Goal: Information Seeking & Learning: Learn about a topic

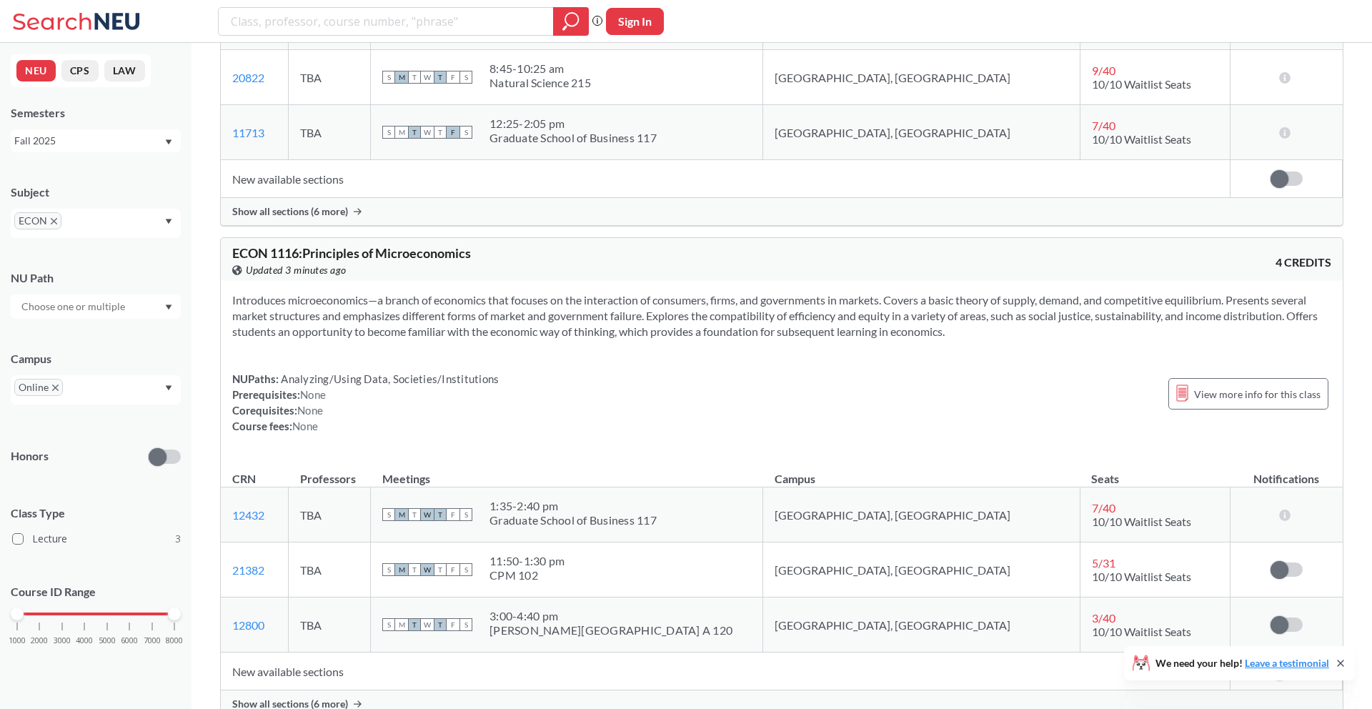
scroll to position [355, 0]
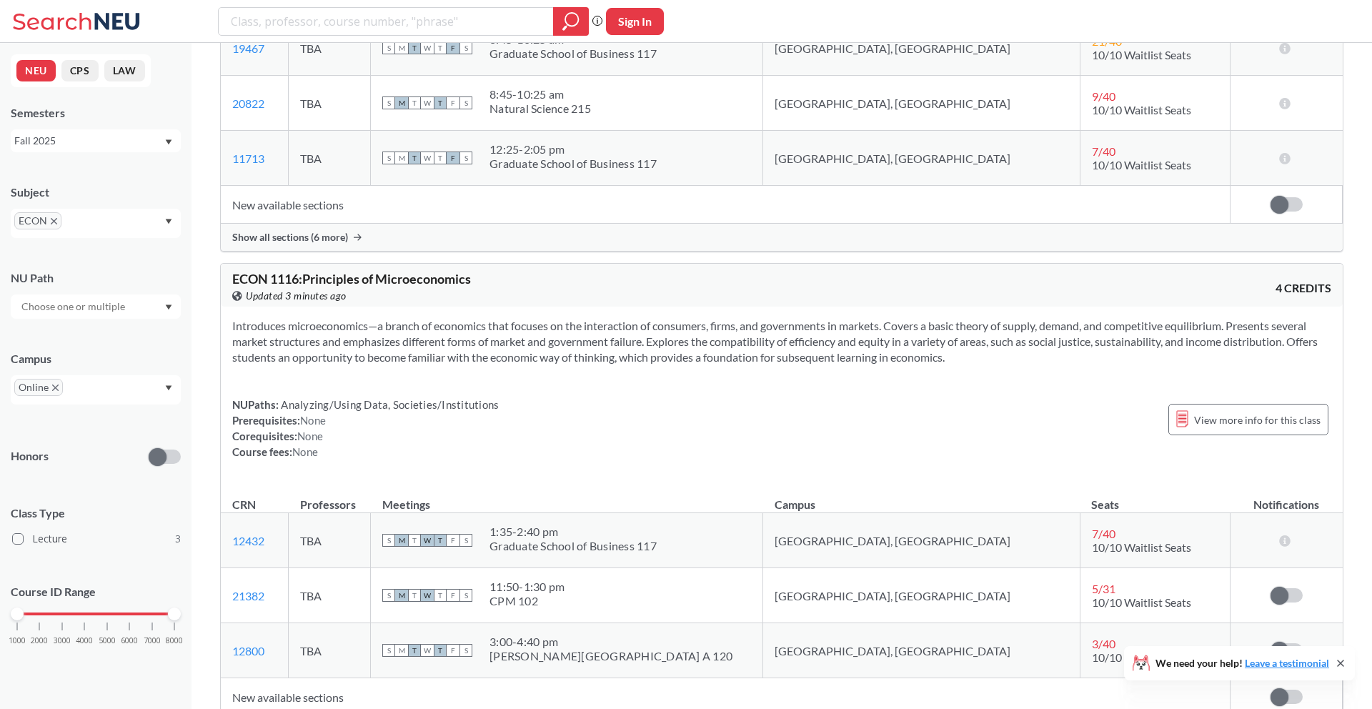
click at [151, 229] on div "ECON" at bounding box center [96, 223] width 170 height 29
click at [92, 269] on div "CS ( 32 )" at bounding box center [99, 264] width 161 height 16
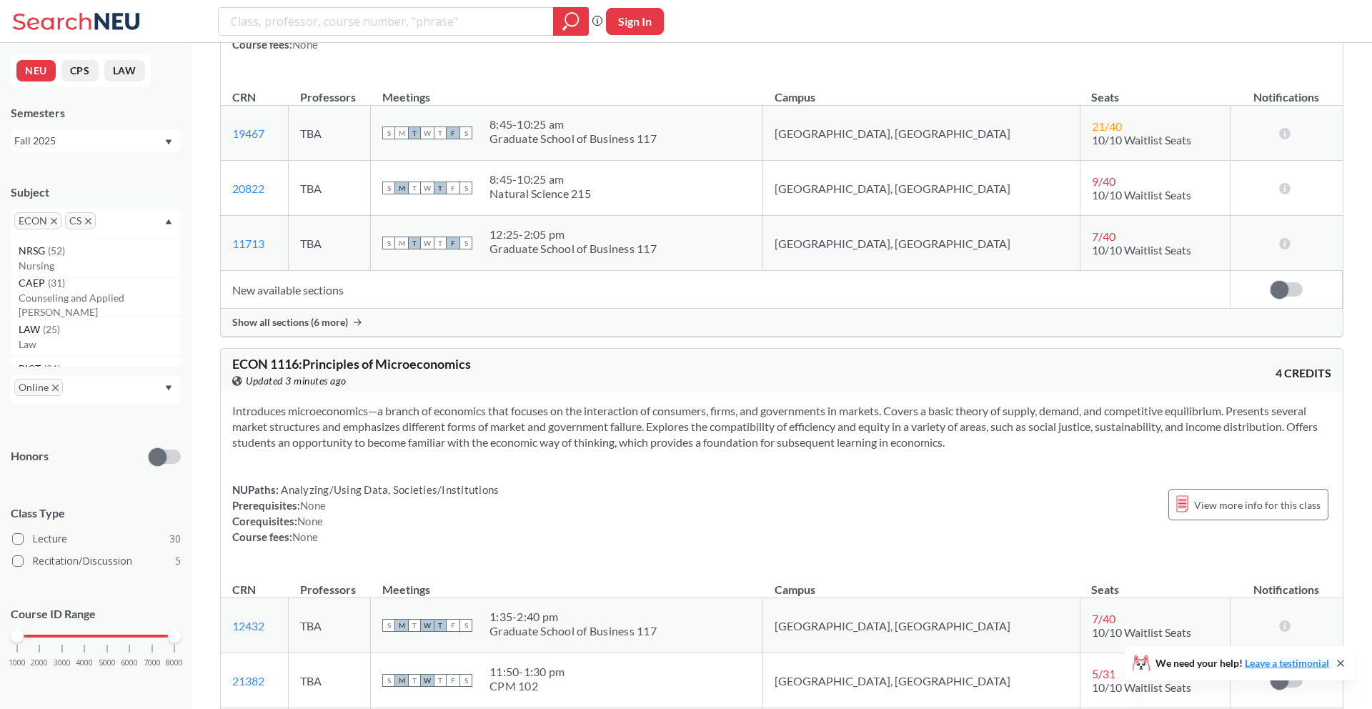
scroll to position [700, 0]
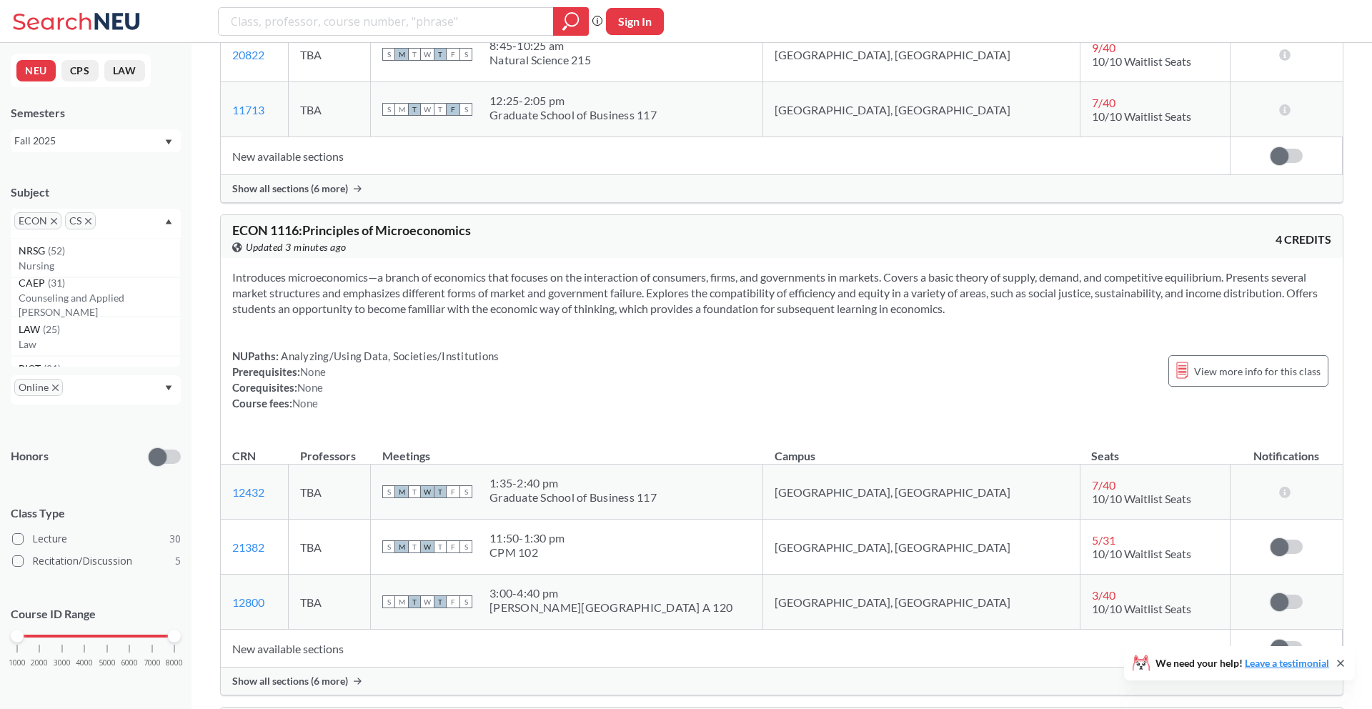
click at [54, 217] on span "ECON" at bounding box center [37, 220] width 47 height 17
click at [56, 224] on span "ECON" at bounding box center [37, 220] width 47 height 17
click at [53, 221] on icon "X to remove pill" at bounding box center [54, 221] width 6 height 6
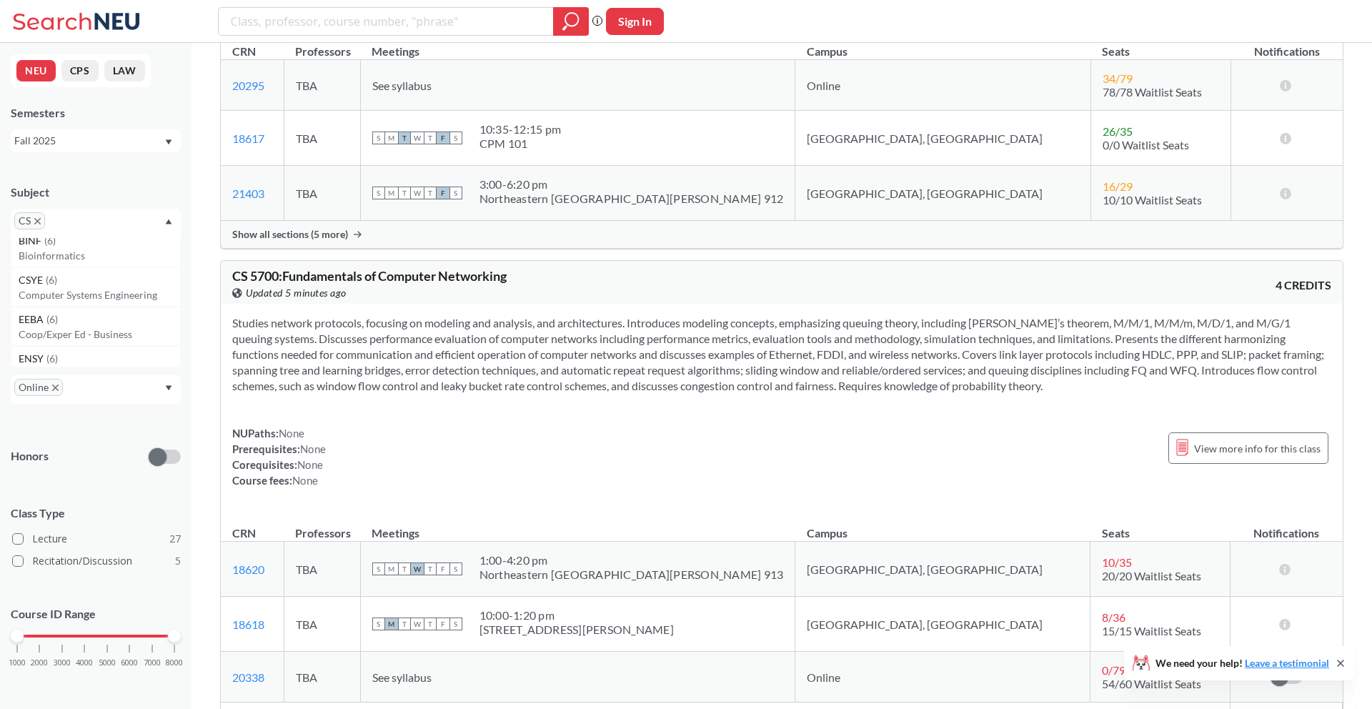
scroll to position [1225, 0]
click at [94, 293] on p "Computer Systems Engineering" at bounding box center [99, 298] width 161 height 14
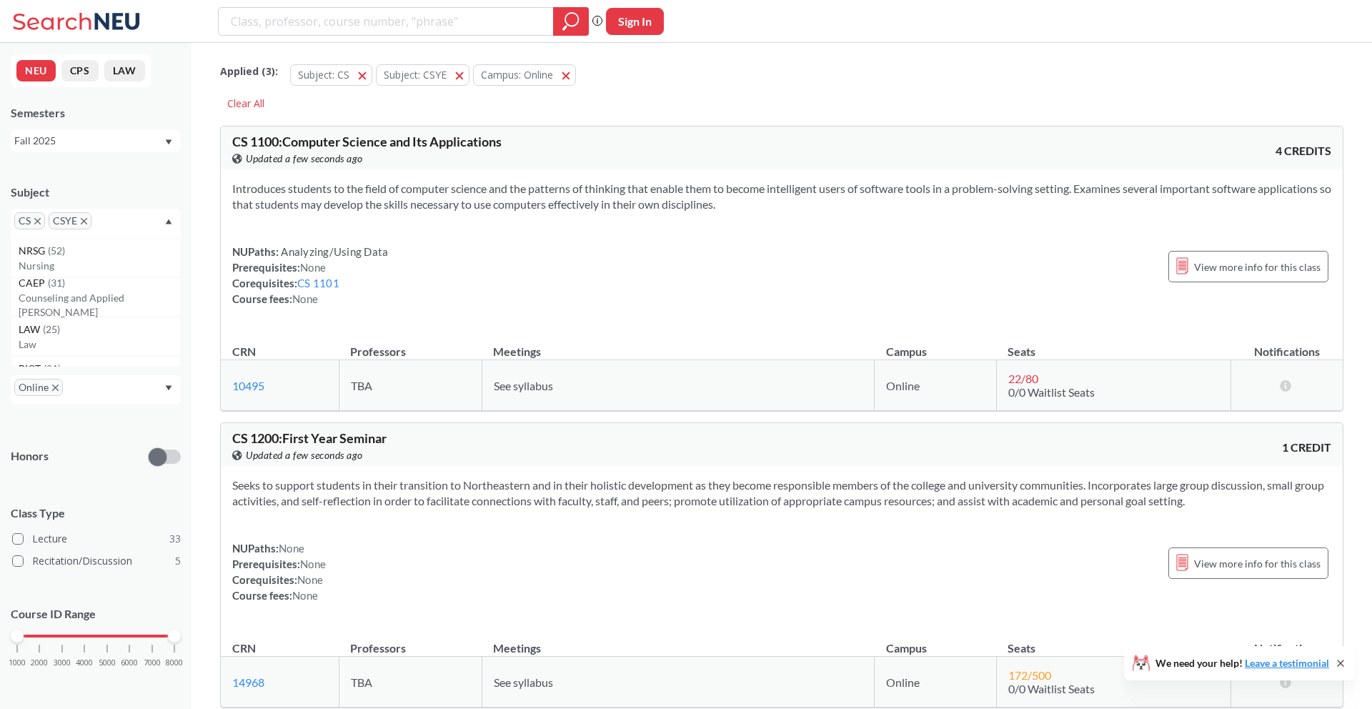
click at [86, 222] on icon "X to remove pill" at bounding box center [84, 221] width 6 height 6
click at [48, 271] on p "Computer Systems Engineering" at bounding box center [99, 278] width 161 height 14
click at [39, 225] on span "CS" at bounding box center [29, 220] width 31 height 17
click at [36, 219] on icon "X to remove pill" at bounding box center [37, 221] width 6 height 6
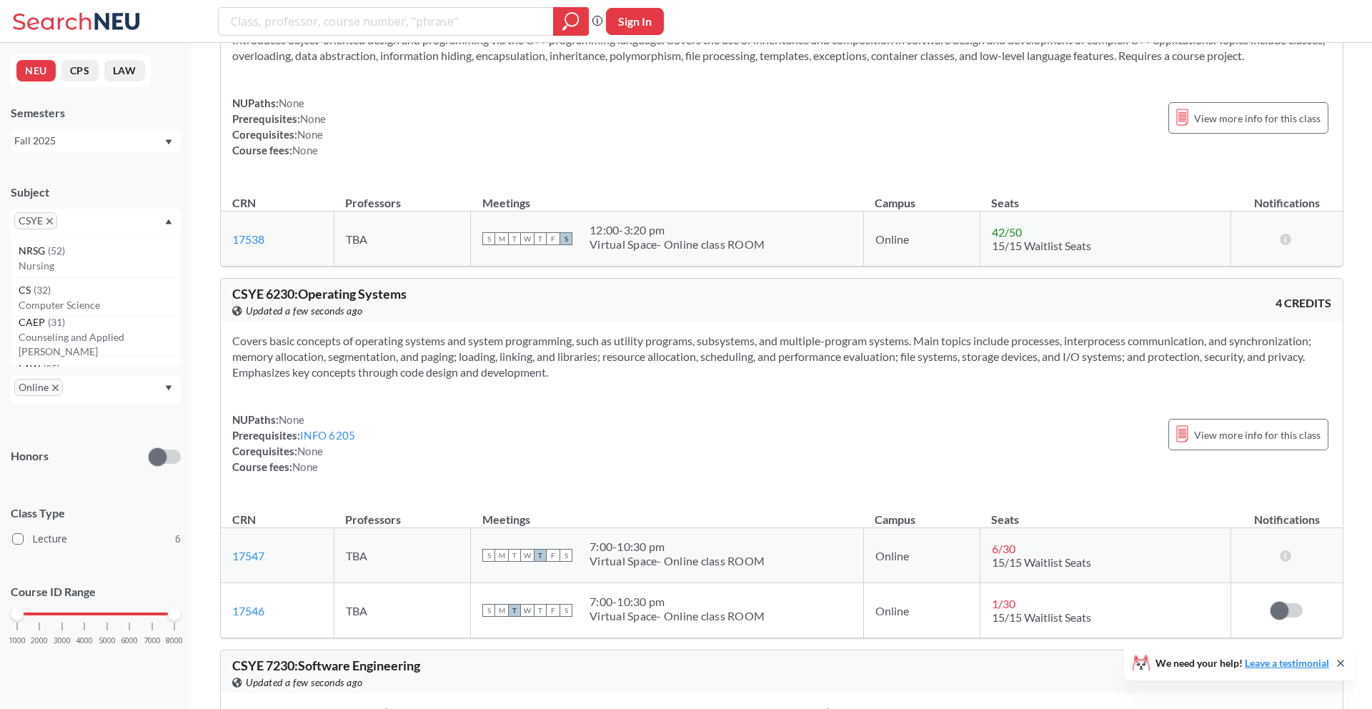
scroll to position [369, 0]
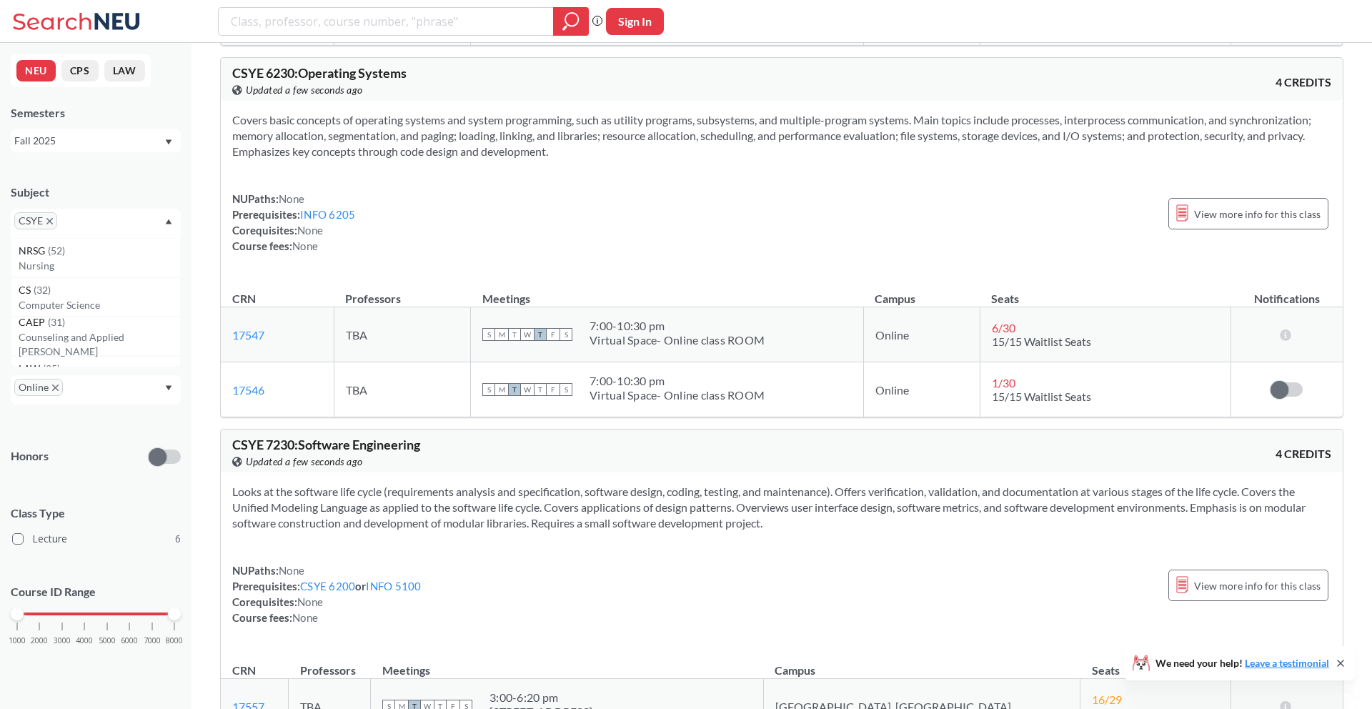
click at [49, 223] on icon "X to remove pill" at bounding box center [49, 221] width 6 height 6
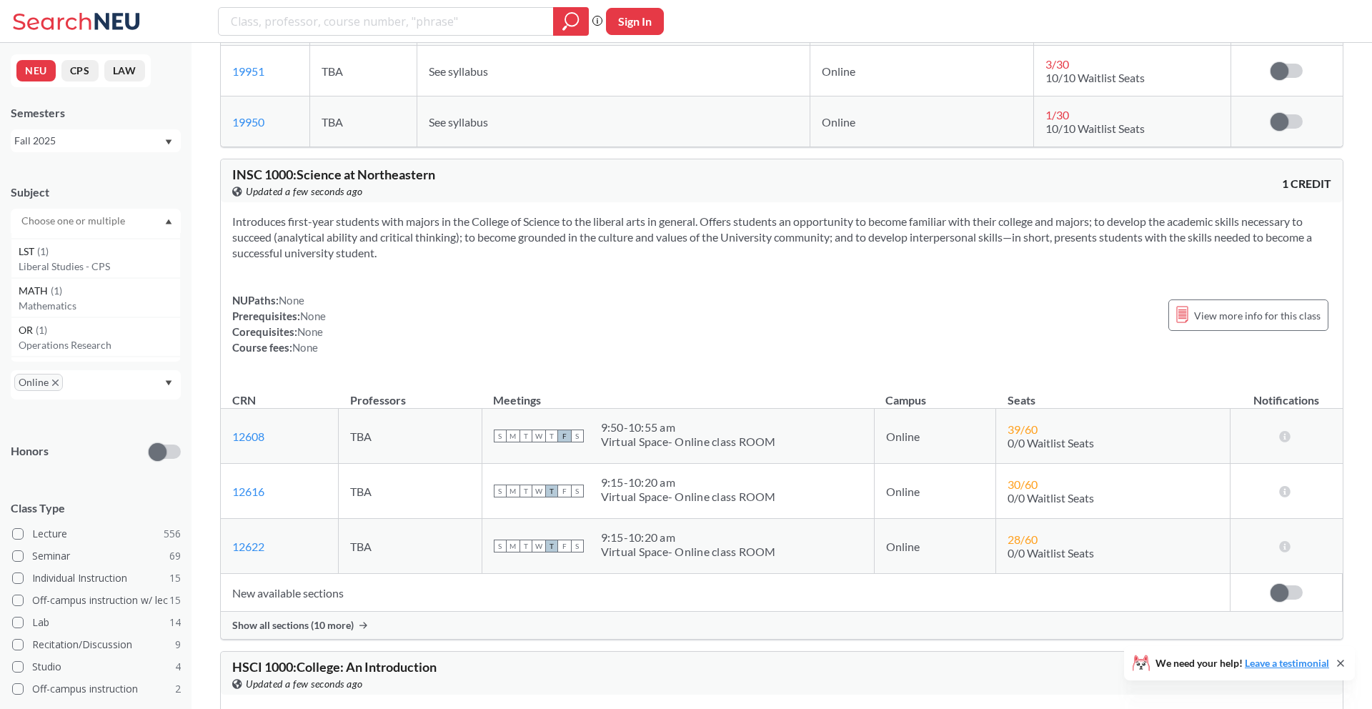
scroll to position [4592, 0]
click at [76, 302] on p "Mathematics" at bounding box center [99, 306] width 161 height 14
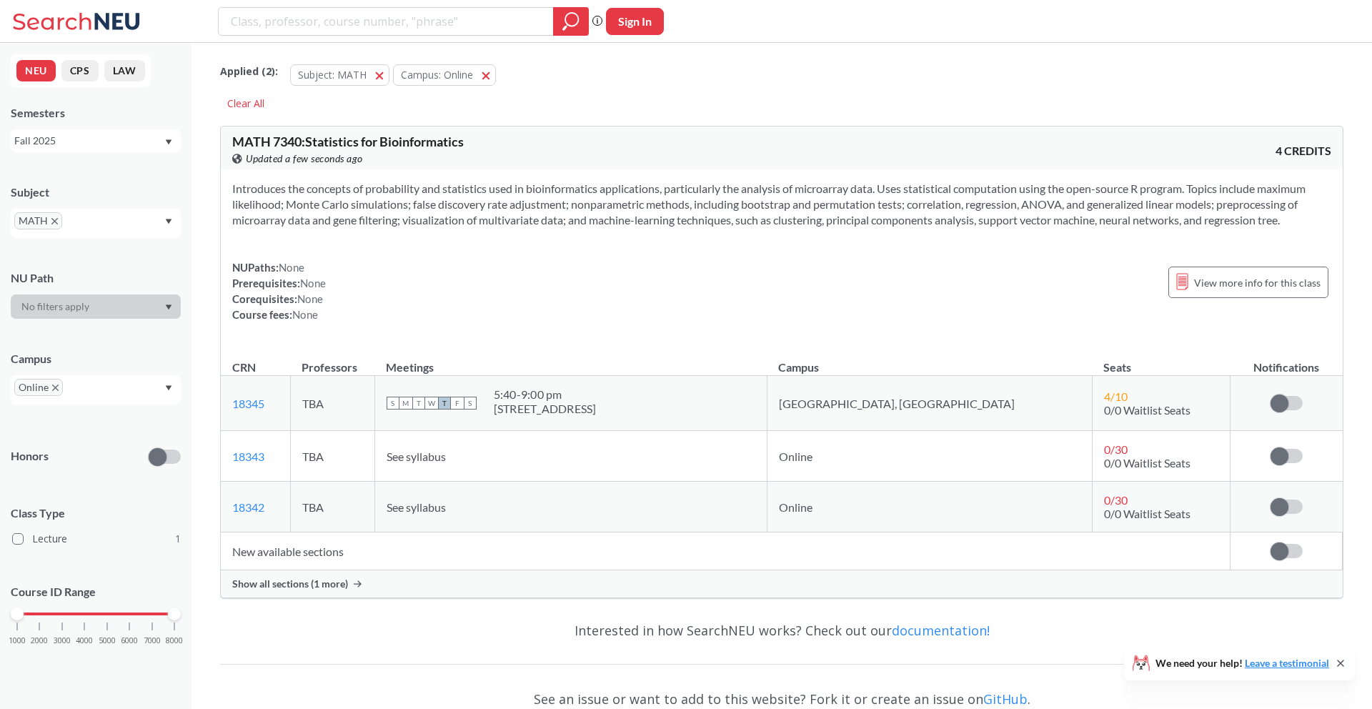
click at [244, 590] on div "Show all sections (1 more)" at bounding box center [782, 583] width 1122 height 27
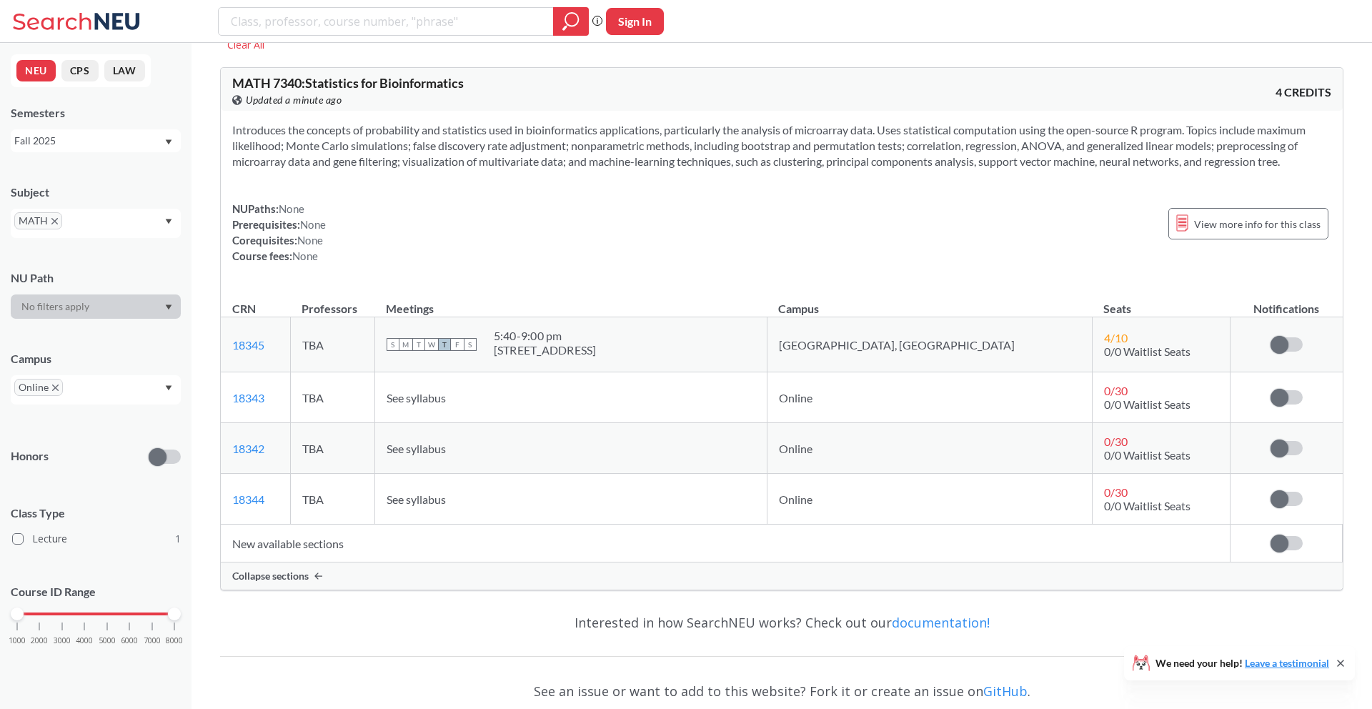
scroll to position [49, 0]
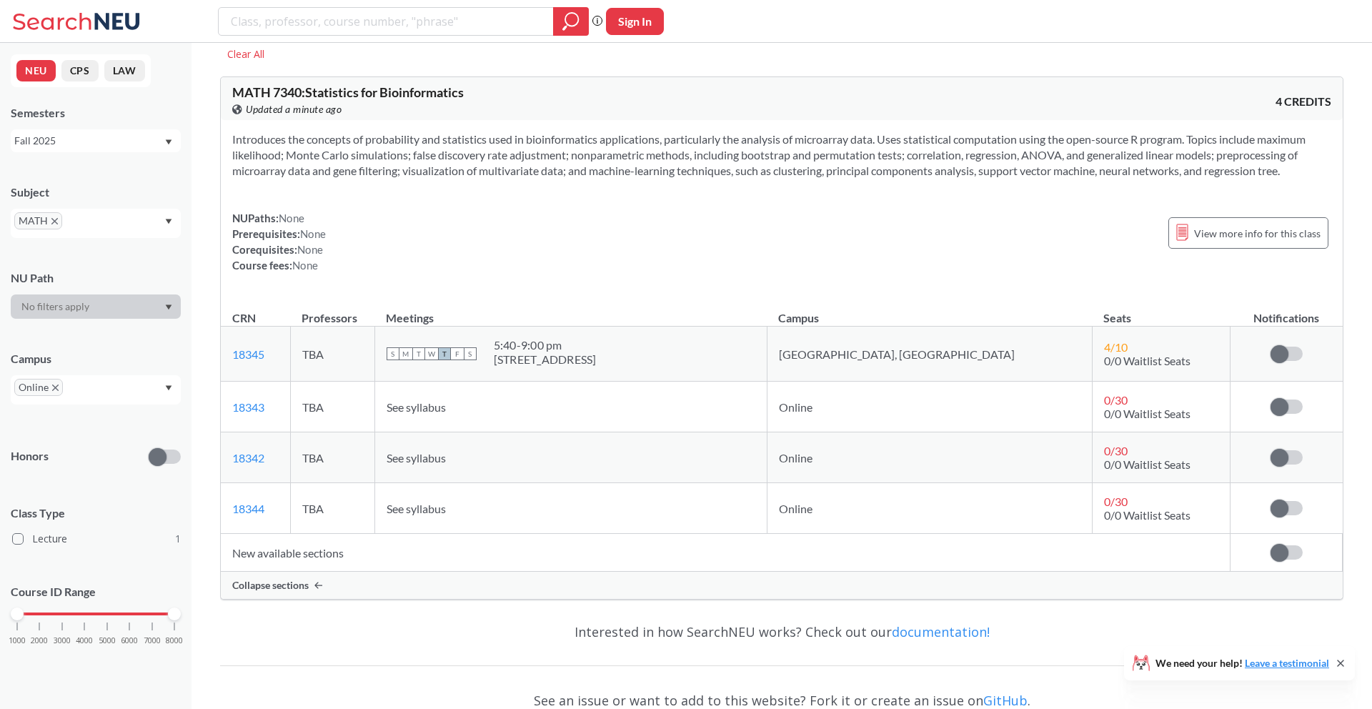
click at [143, 231] on div "MATH" at bounding box center [96, 223] width 170 height 29
click at [44, 275] on p "Information Systems Program" at bounding box center [99, 273] width 161 height 14
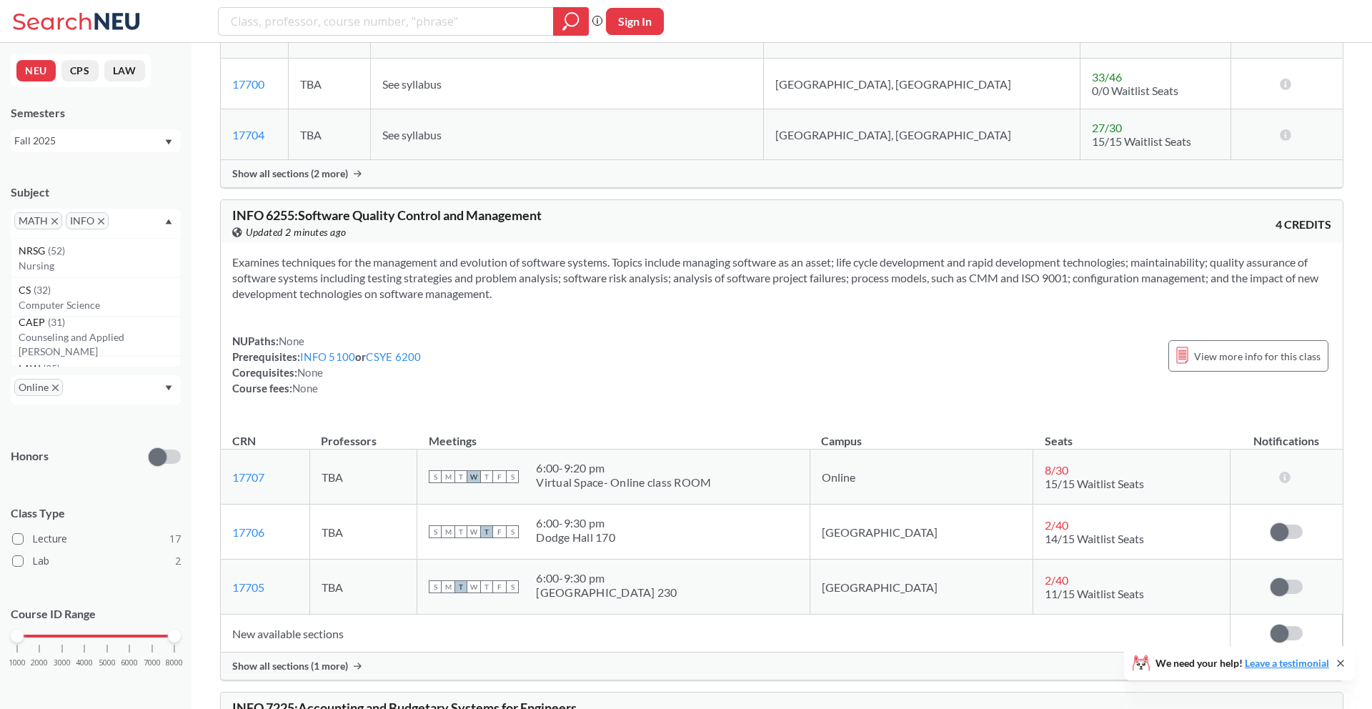
scroll to position [3629, 0]
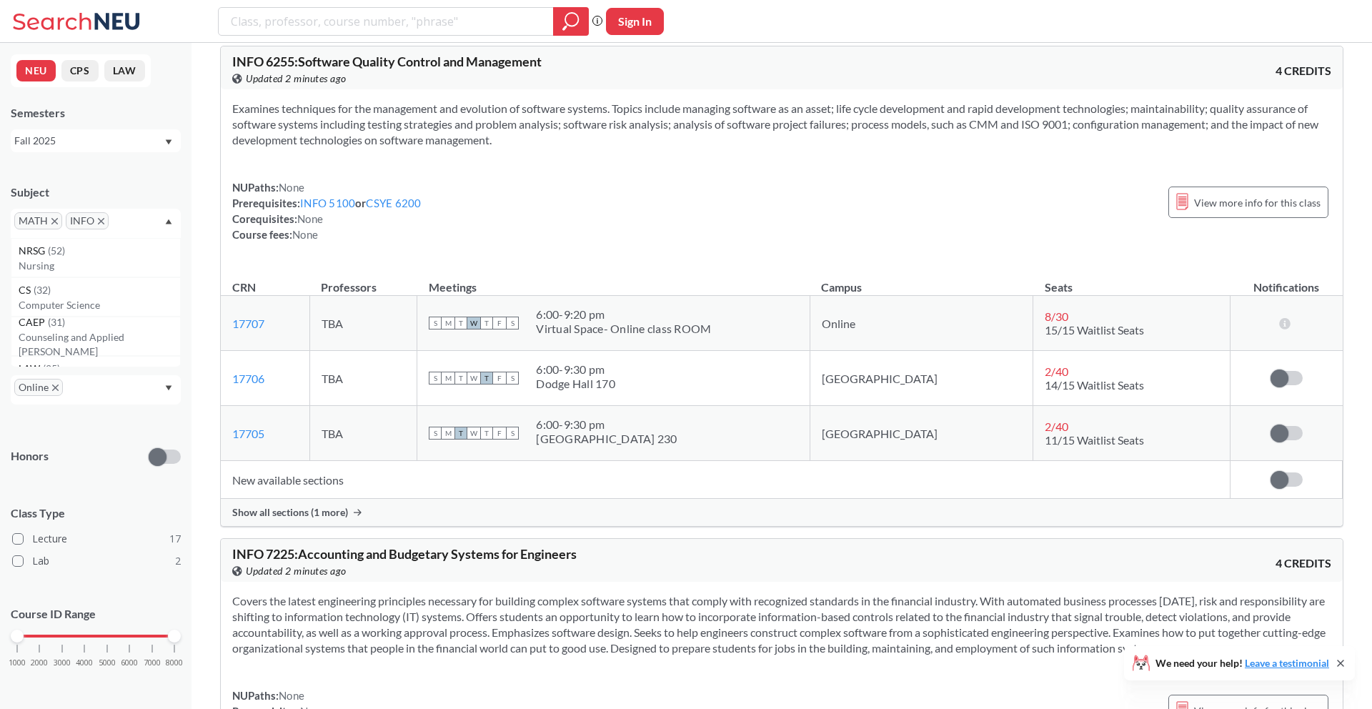
click at [99, 224] on icon "X to remove pill" at bounding box center [101, 221] width 6 height 6
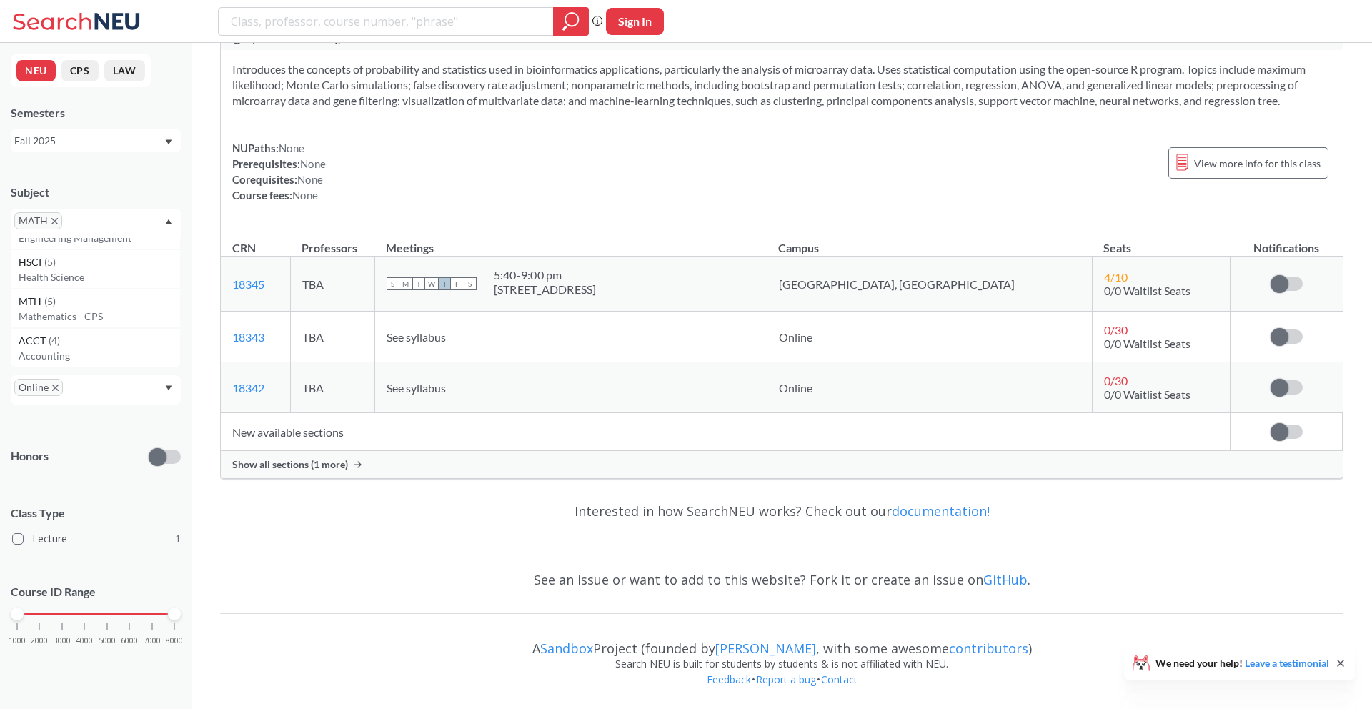
scroll to position [1650, 0]
click at [66, 304] on p "Mathematics - CPS" at bounding box center [99, 306] width 161 height 14
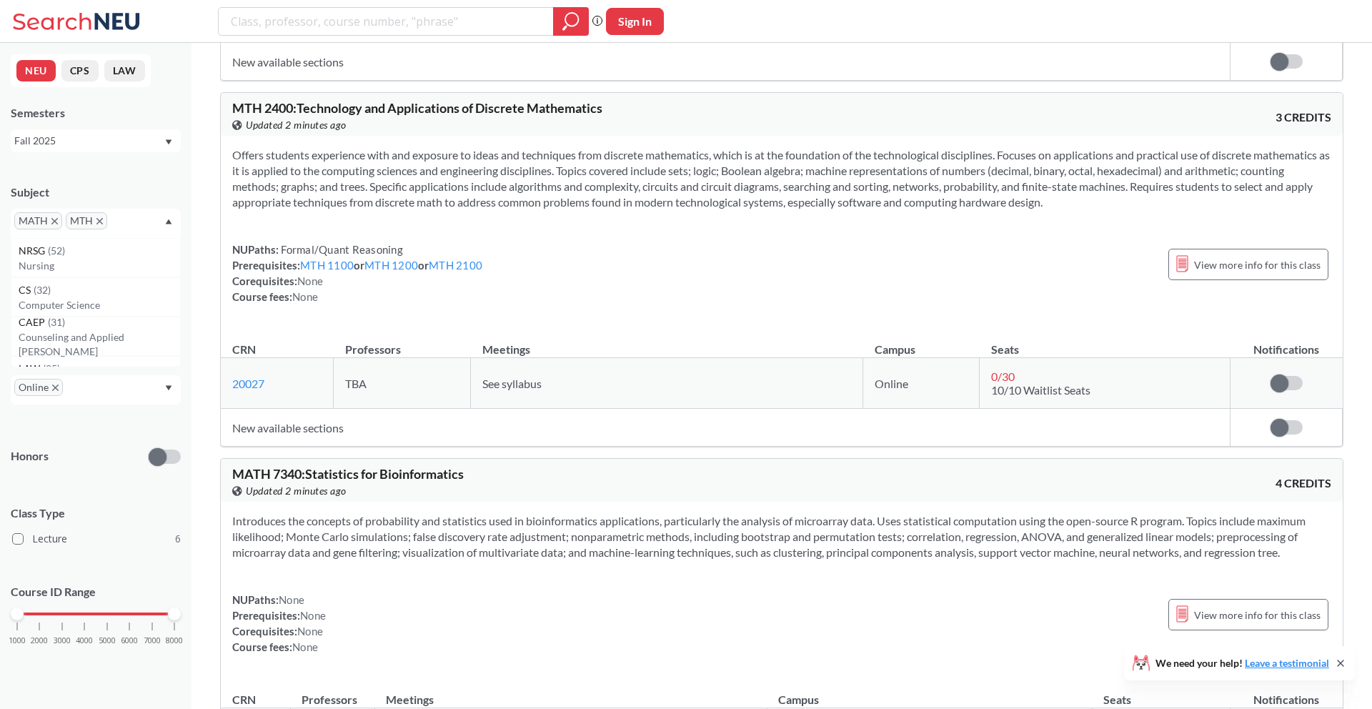
scroll to position [1583, 0]
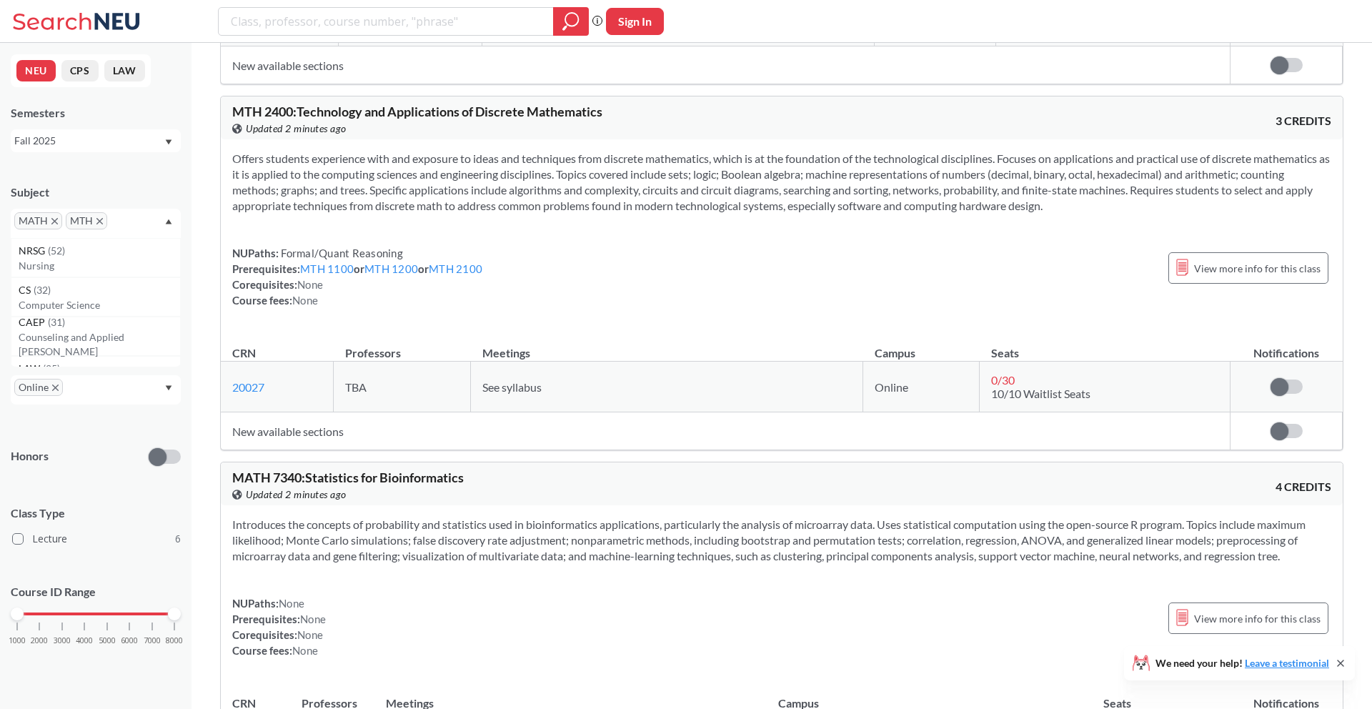
click at [96, 219] on icon "X to remove pill" at bounding box center [99, 221] width 6 height 6
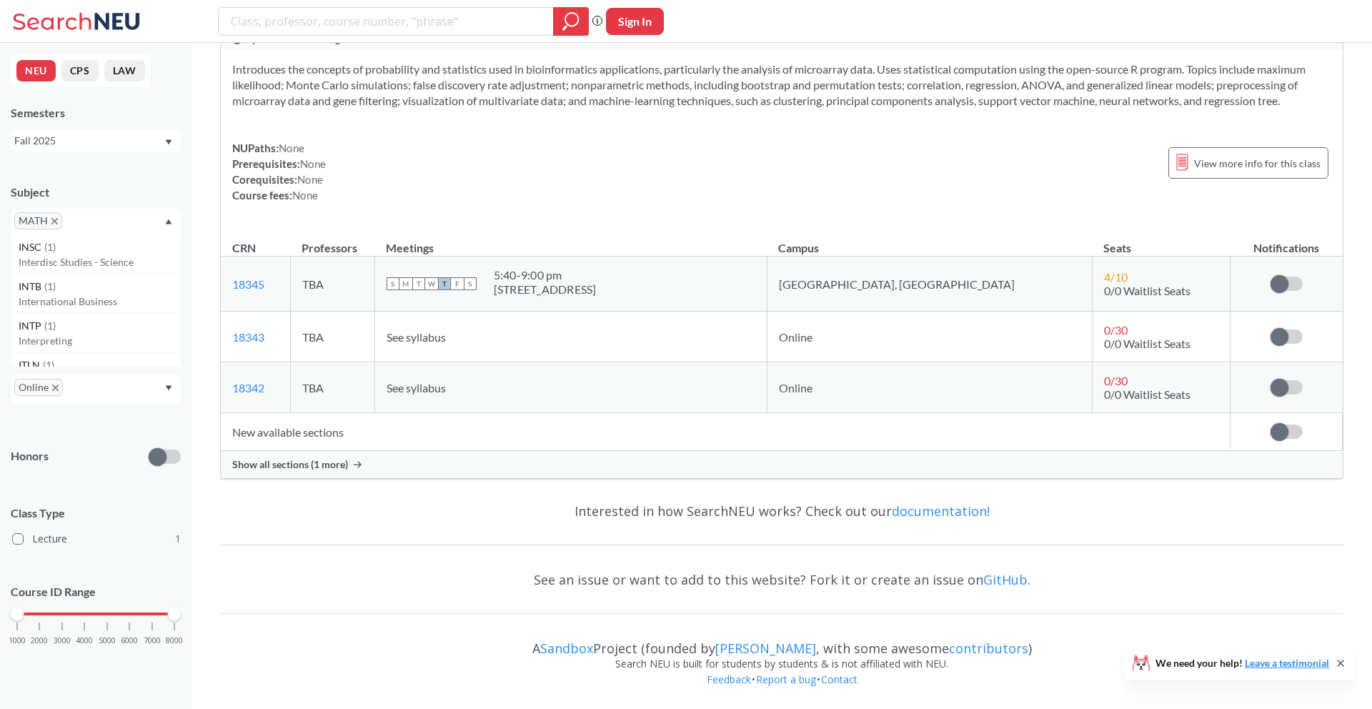
scroll to position [4375, 0]
click at [69, 298] on p "International Business" at bounding box center [99, 292] width 161 height 14
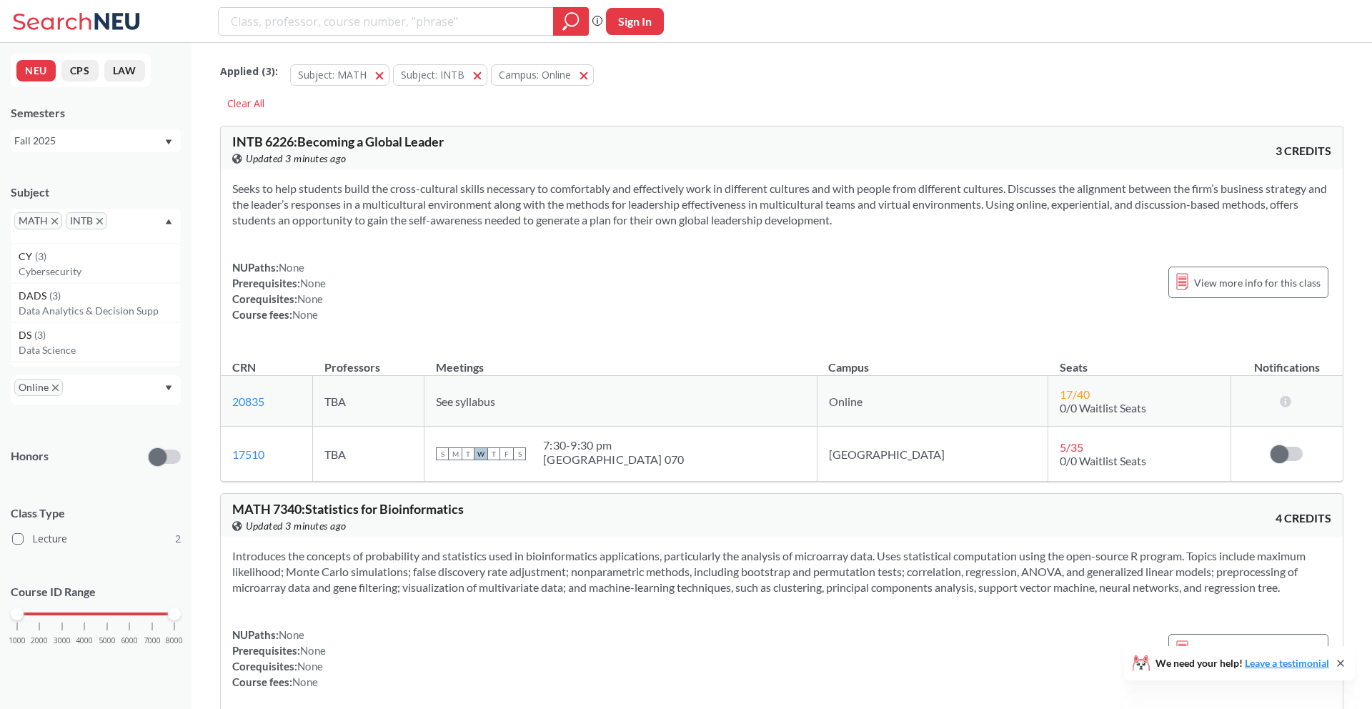
scroll to position [2113, 0]
click at [111, 357] on p "Data Science" at bounding box center [99, 354] width 161 height 14
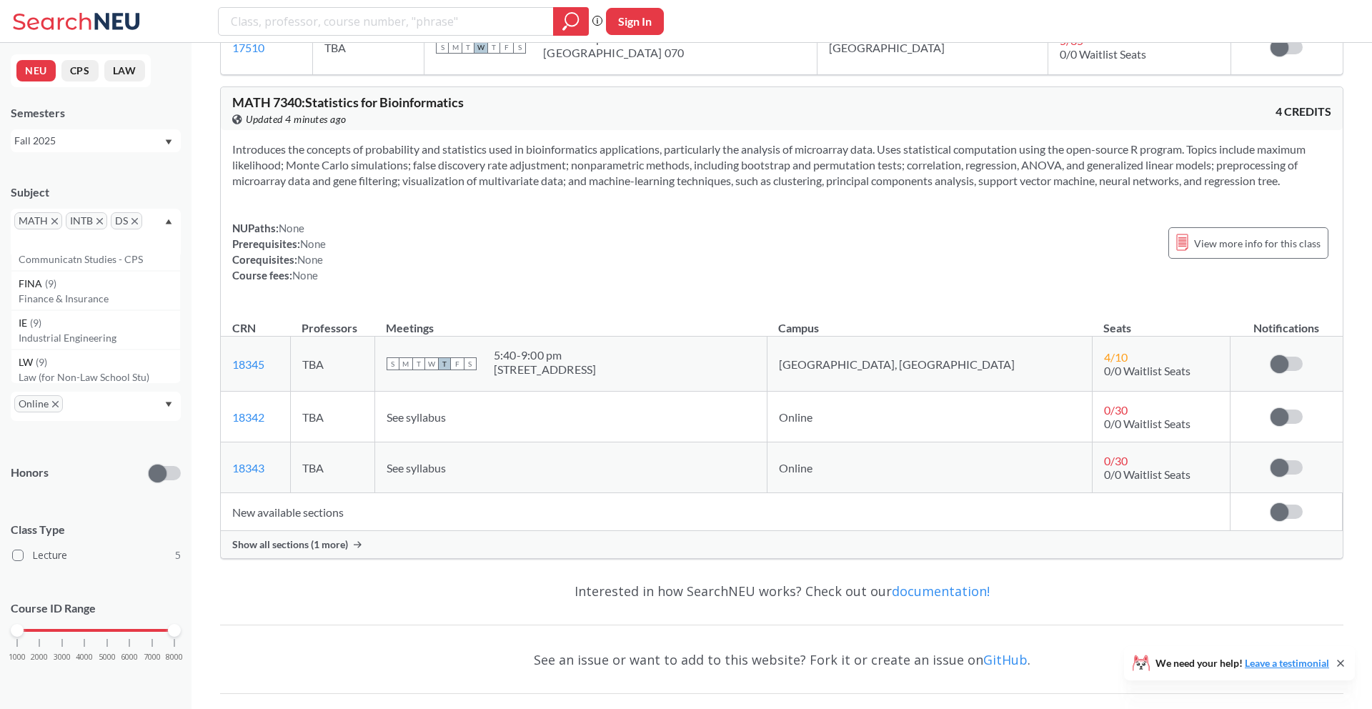
scroll to position [730, 0]
click at [40, 295] on p "Finance & Insurance" at bounding box center [99, 299] width 161 height 14
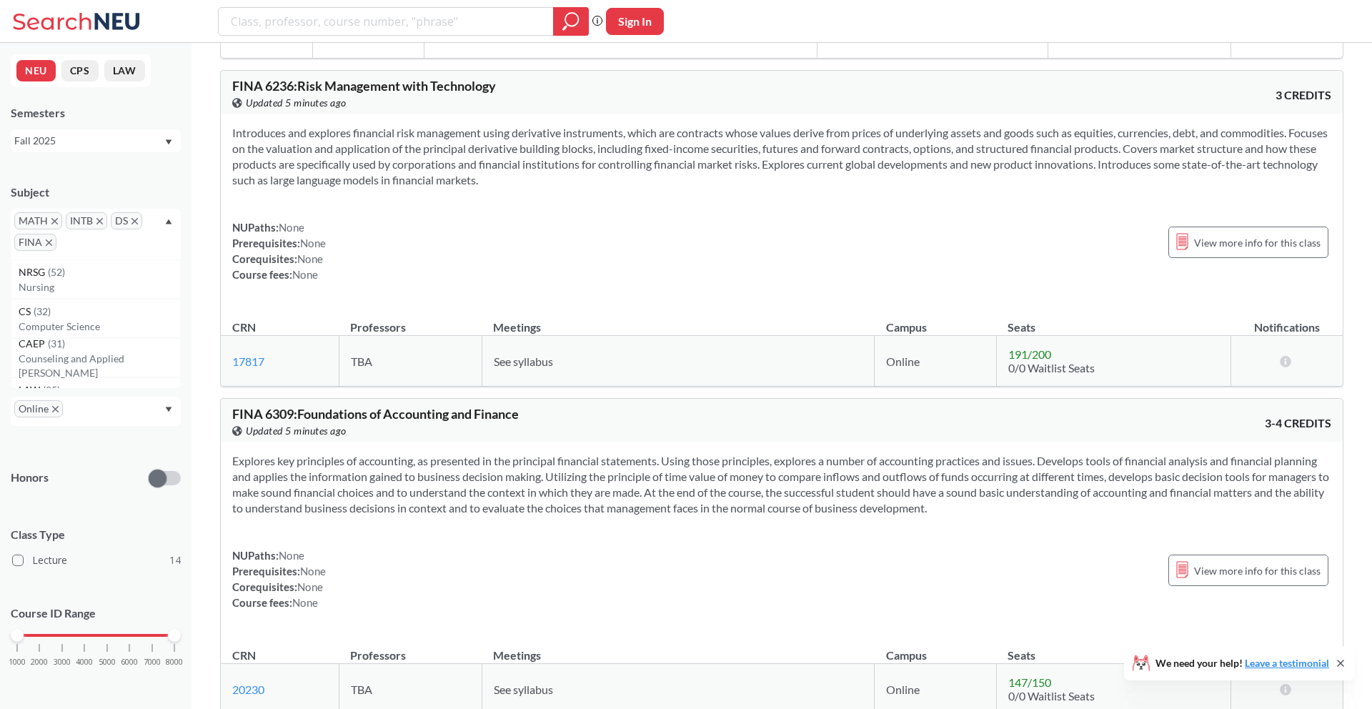
scroll to position [3969, 0]
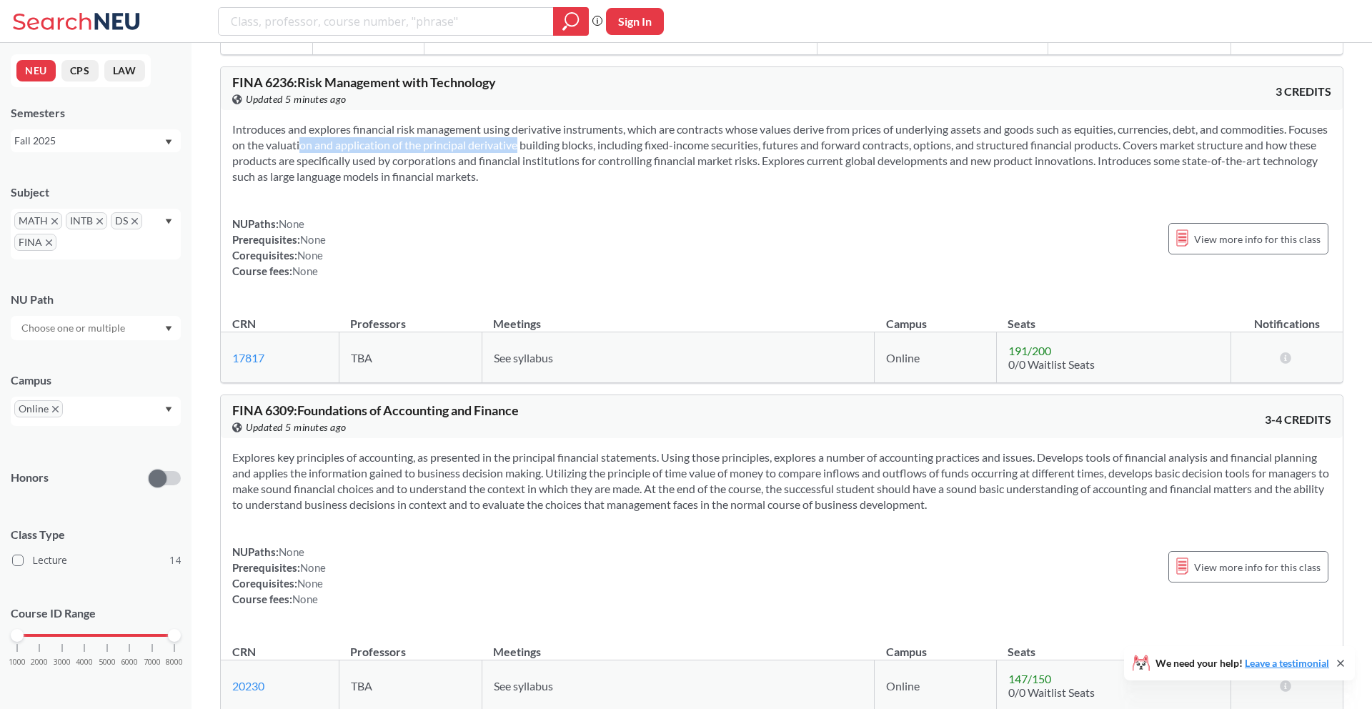
drag, startPoint x: 319, startPoint y: 137, endPoint x: 541, endPoint y: 146, distance: 222.4
click at [541, 146] on section "Introduces and explores financial risk management using derivative instruments,…" at bounding box center [781, 152] width 1099 height 63
drag, startPoint x: 495, startPoint y: 131, endPoint x: 820, endPoint y: 139, distance: 325.2
click at [820, 139] on section "Introduces and explores financial risk management using derivative instruments,…" at bounding box center [781, 152] width 1099 height 63
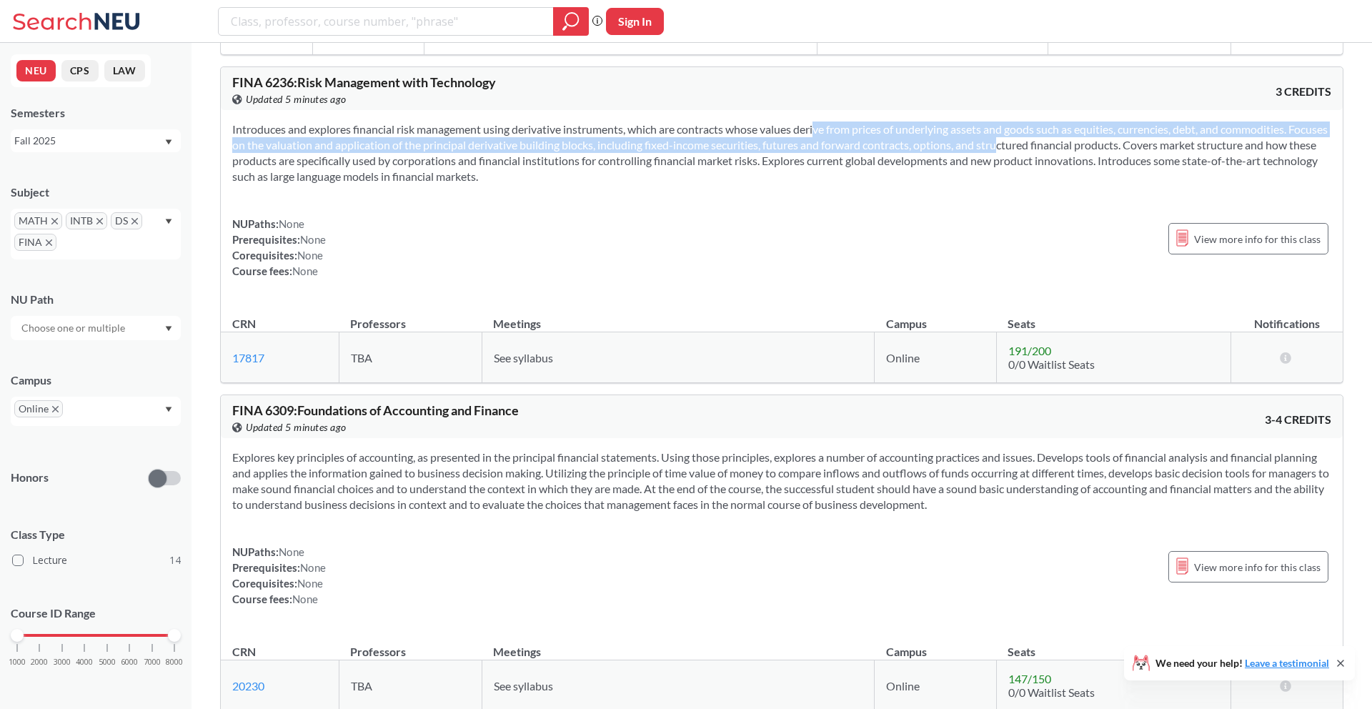
drag, startPoint x: 798, startPoint y: 131, endPoint x: 1023, endPoint y: 139, distance: 225.2
click at [1023, 139] on section "Introduces and explores financial risk management using derivative instruments,…" at bounding box center [781, 152] width 1099 height 63
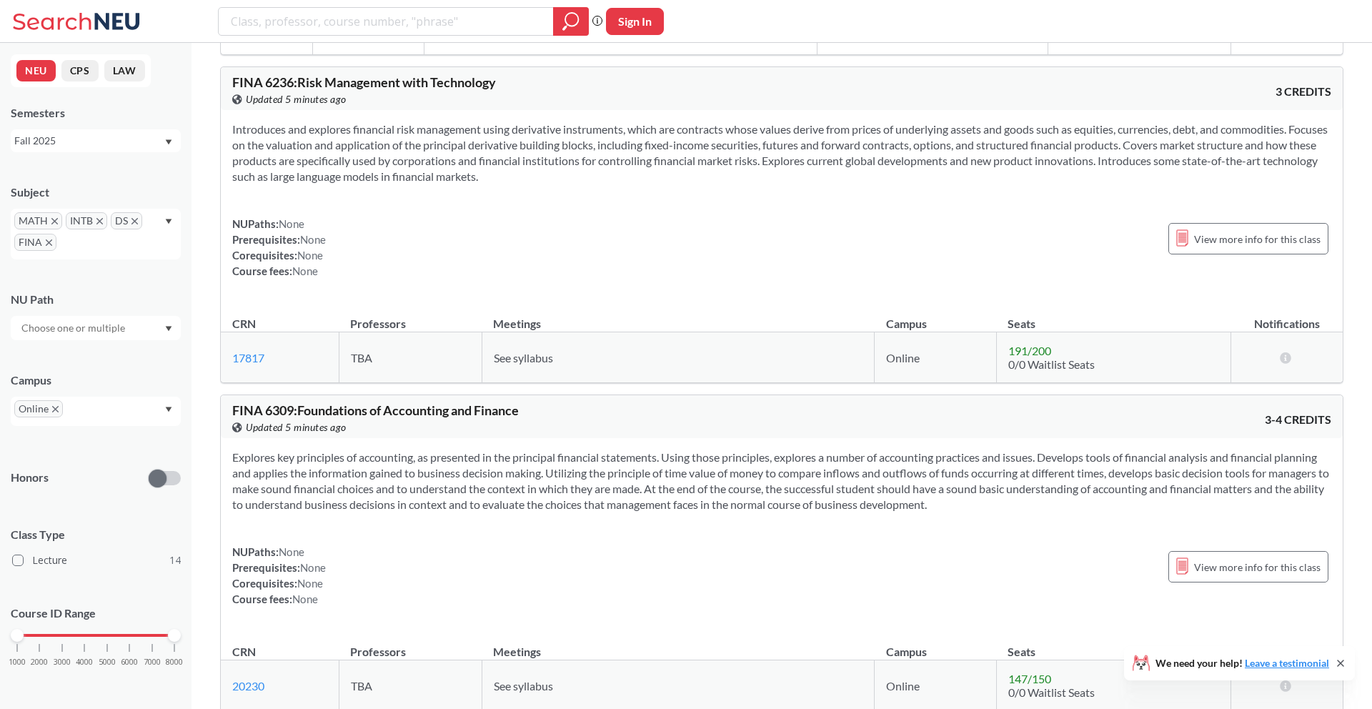
click at [917, 173] on section "Introduces and explores financial risk management using derivative instruments,…" at bounding box center [781, 152] width 1099 height 63
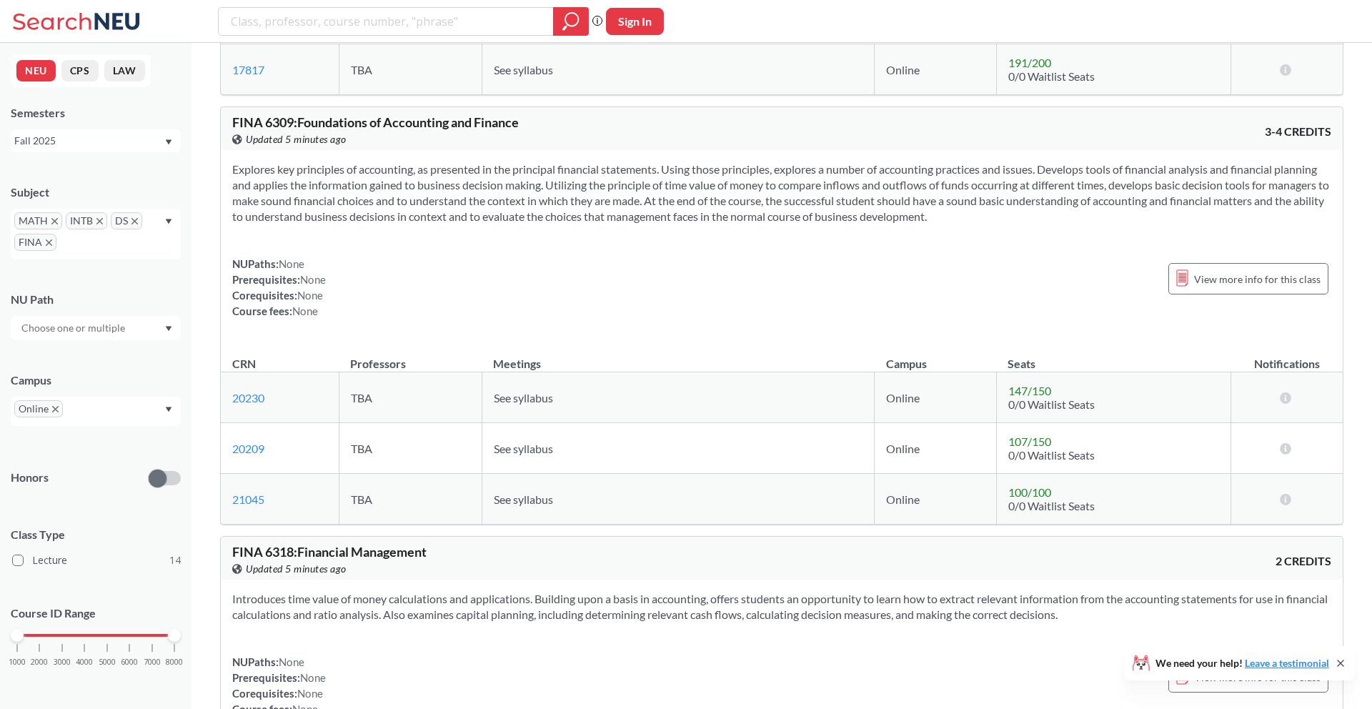
scroll to position [4289, 0]
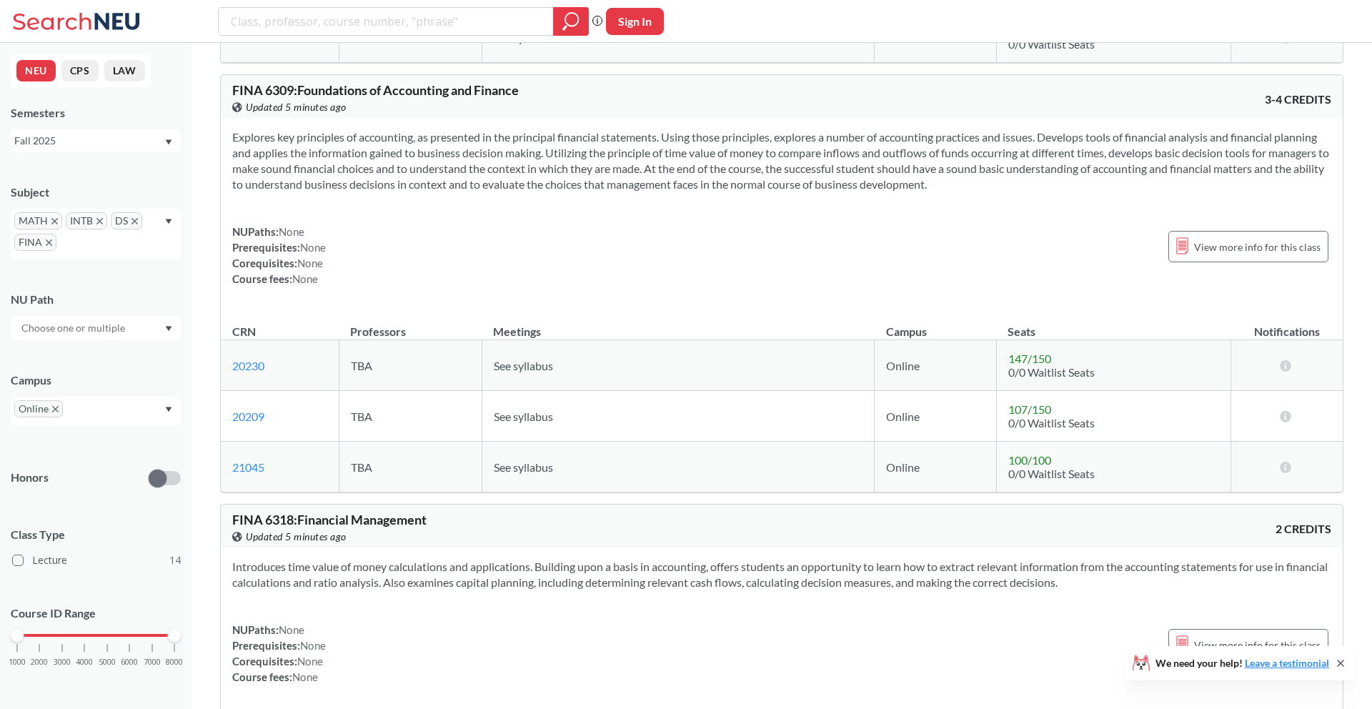
click at [46, 246] on span "FINA" at bounding box center [35, 242] width 42 height 17
click at [49, 243] on icon "X to remove pill" at bounding box center [49, 242] width 6 height 6
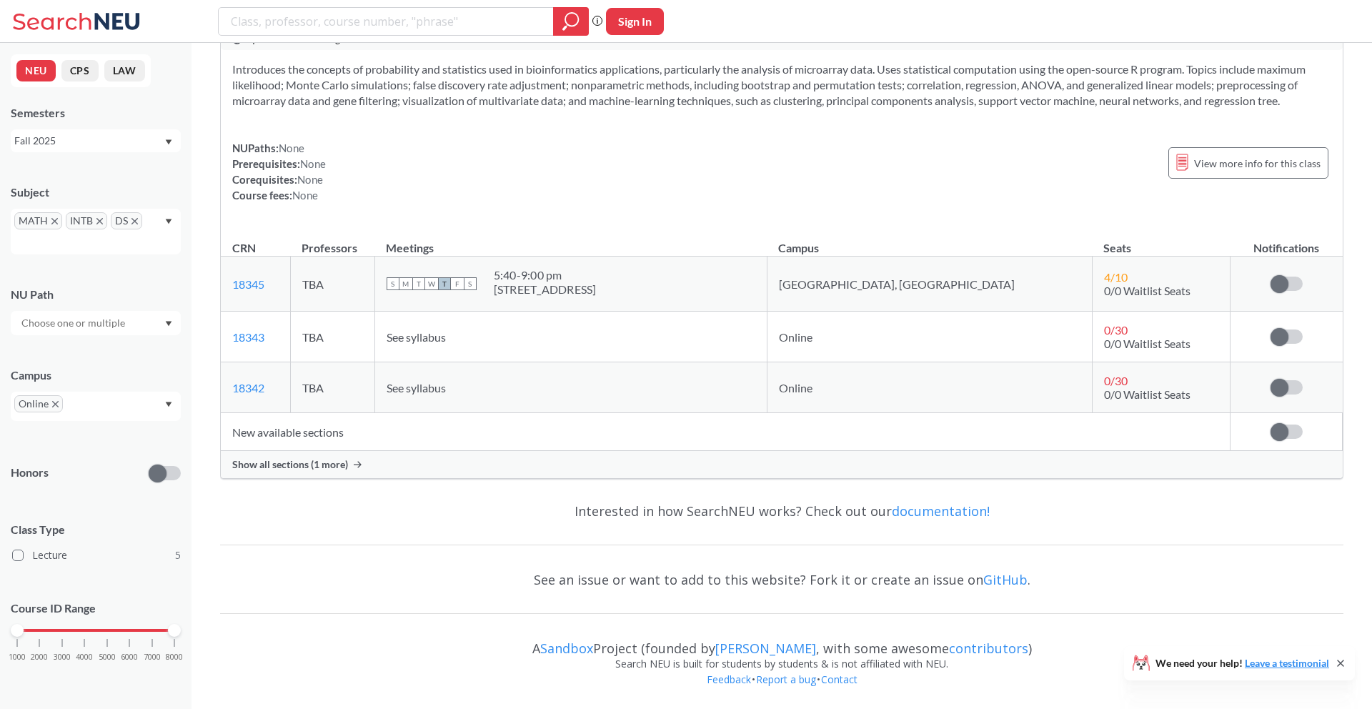
click at [99, 256] on div "Subject MATH INTB DS NU Path Campus Online Honors Class Type Lecture 5 Course I…" at bounding box center [96, 429] width 170 height 519
click at [99, 222] on icon "X to remove pill" at bounding box center [99, 221] width 6 height 6
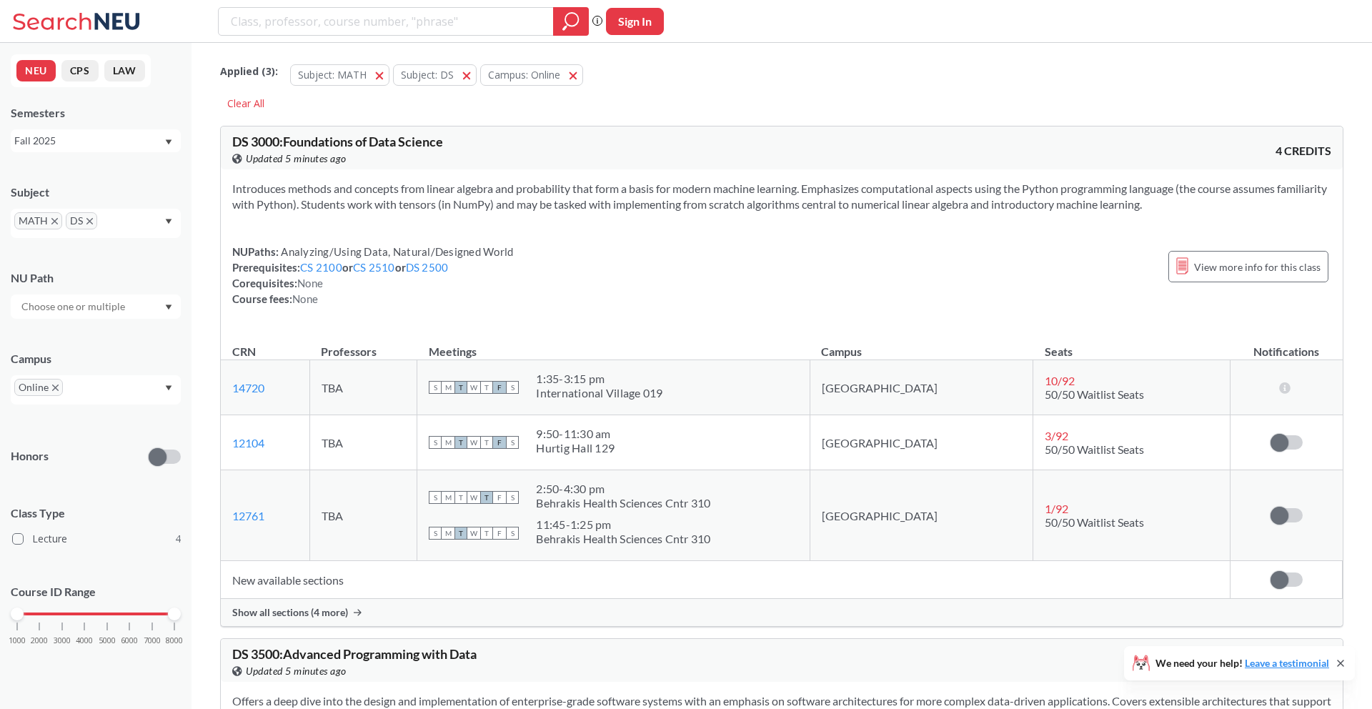
click at [146, 224] on div "MATH DS" at bounding box center [96, 223] width 170 height 29
click at [89, 327] on p "Cybersecurity" at bounding box center [99, 330] width 161 height 14
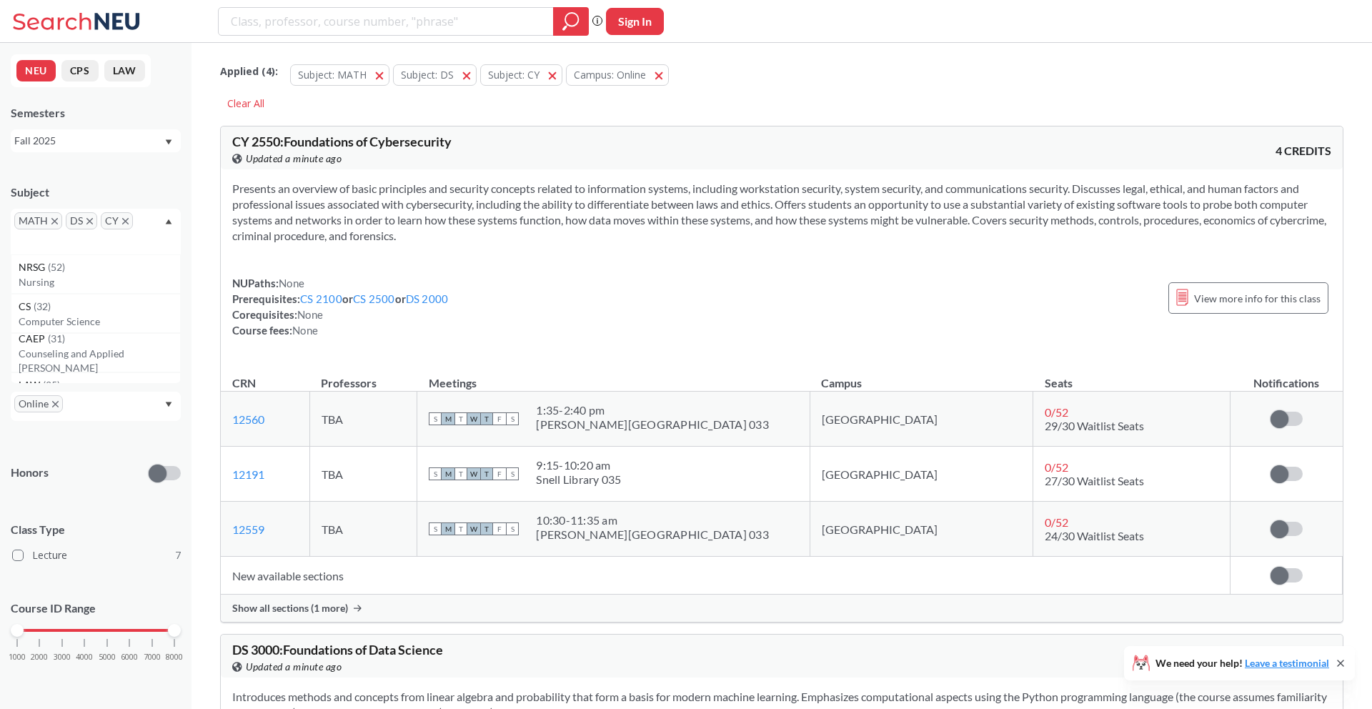
click at [87, 219] on icon "X to remove pill" at bounding box center [89, 221] width 6 height 6
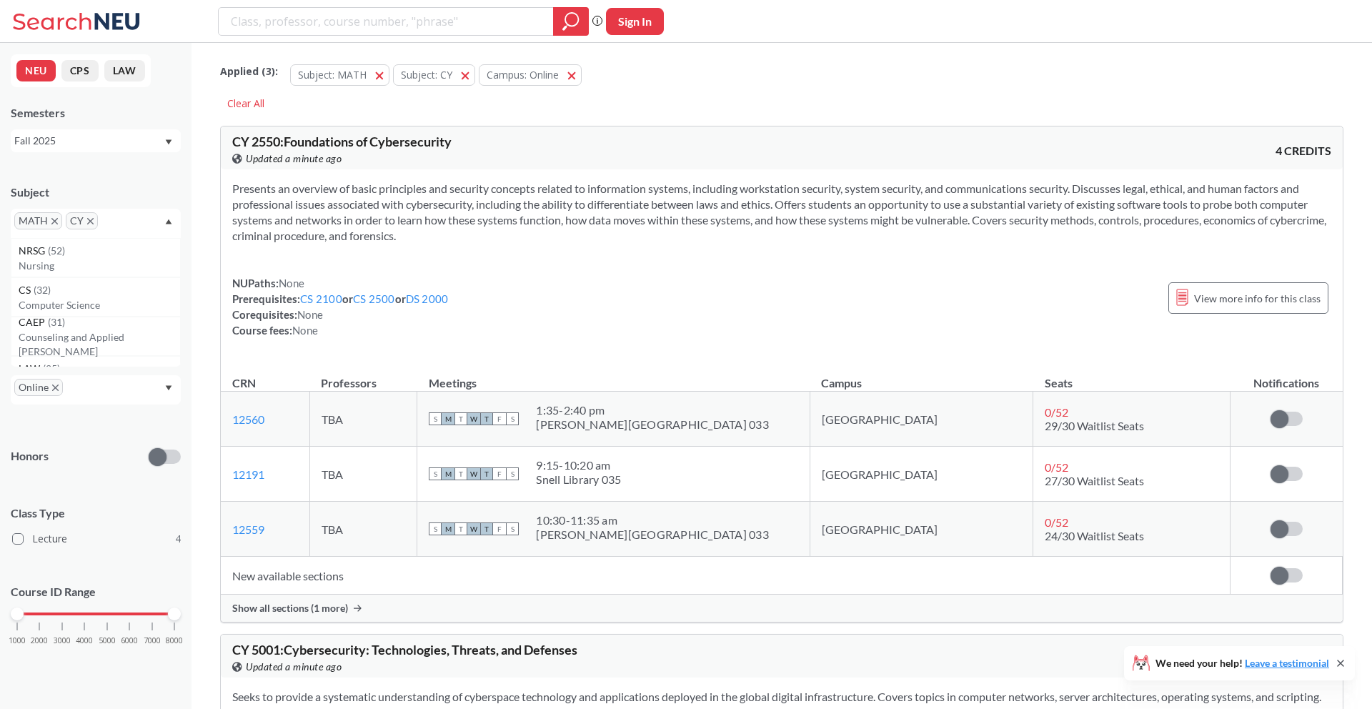
click at [51, 221] on icon "X to remove pill" at bounding box center [54, 221] width 6 height 6
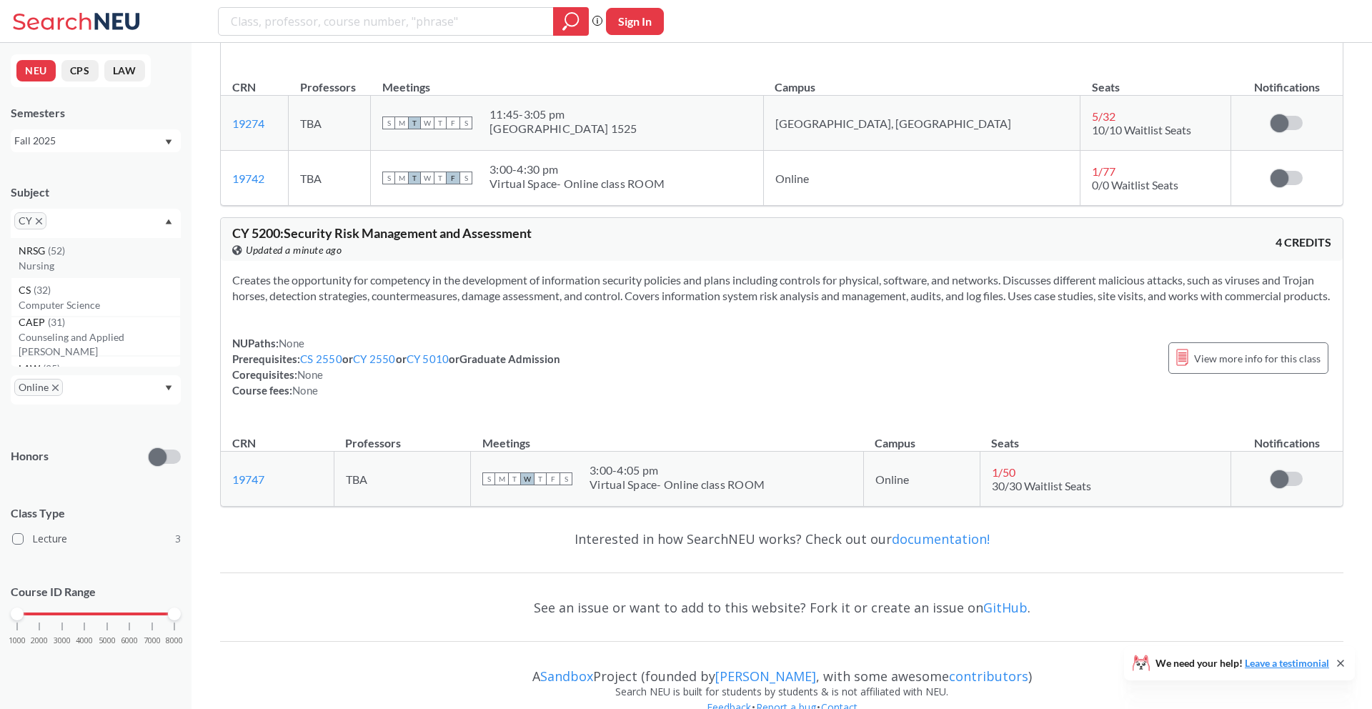
scroll to position [777, 0]
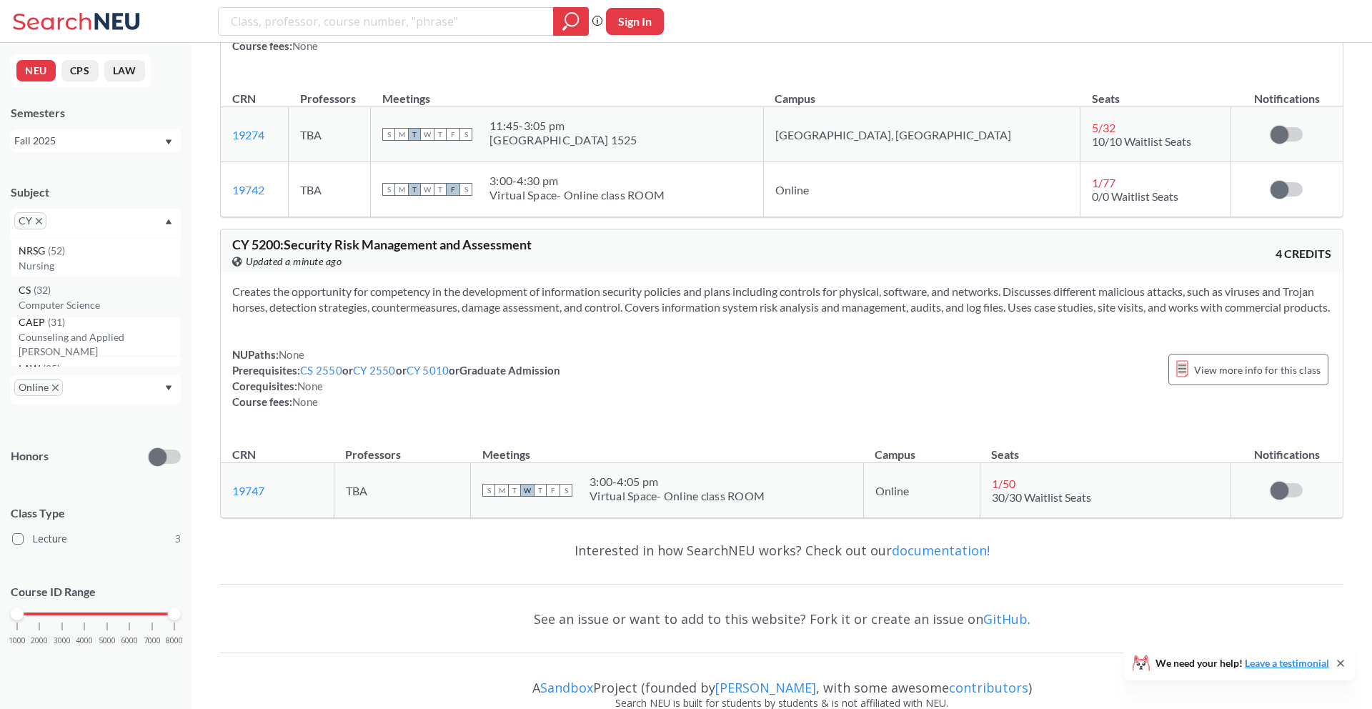
click at [54, 302] on p "Computer Science" at bounding box center [99, 305] width 161 height 14
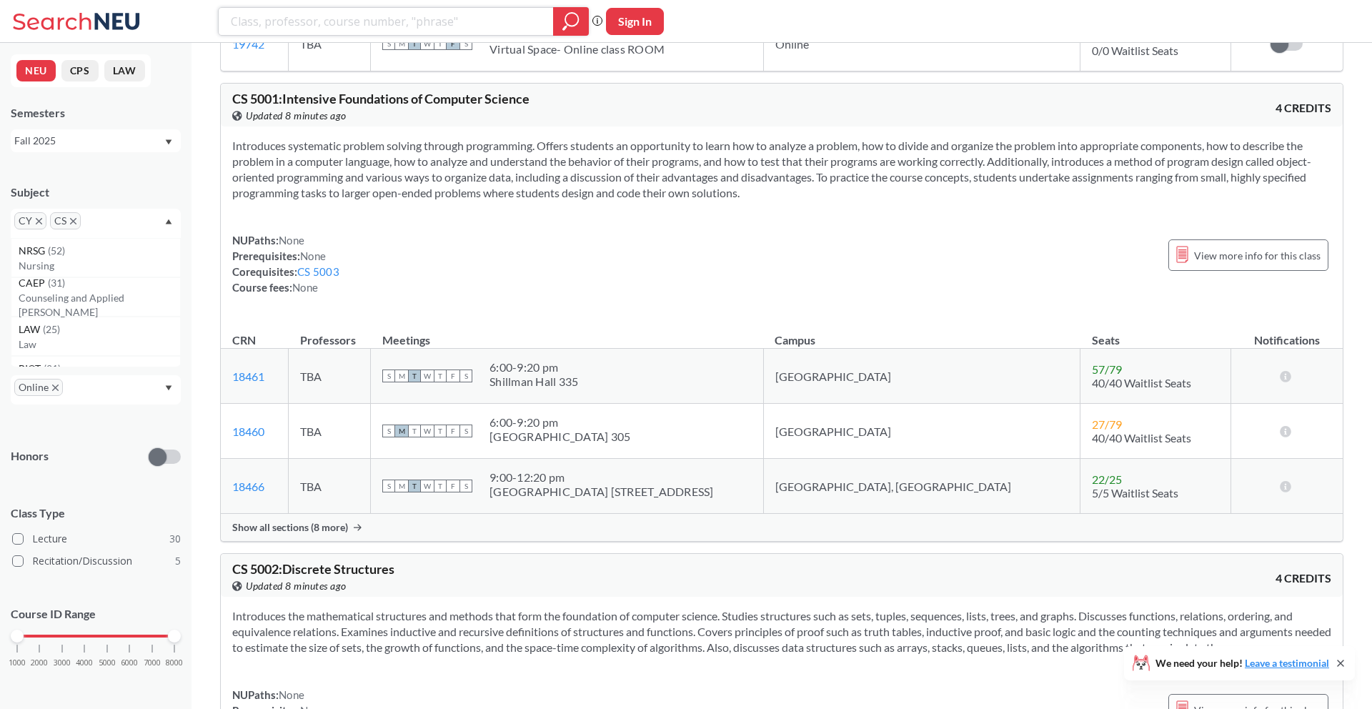
scroll to position [4401, 0]
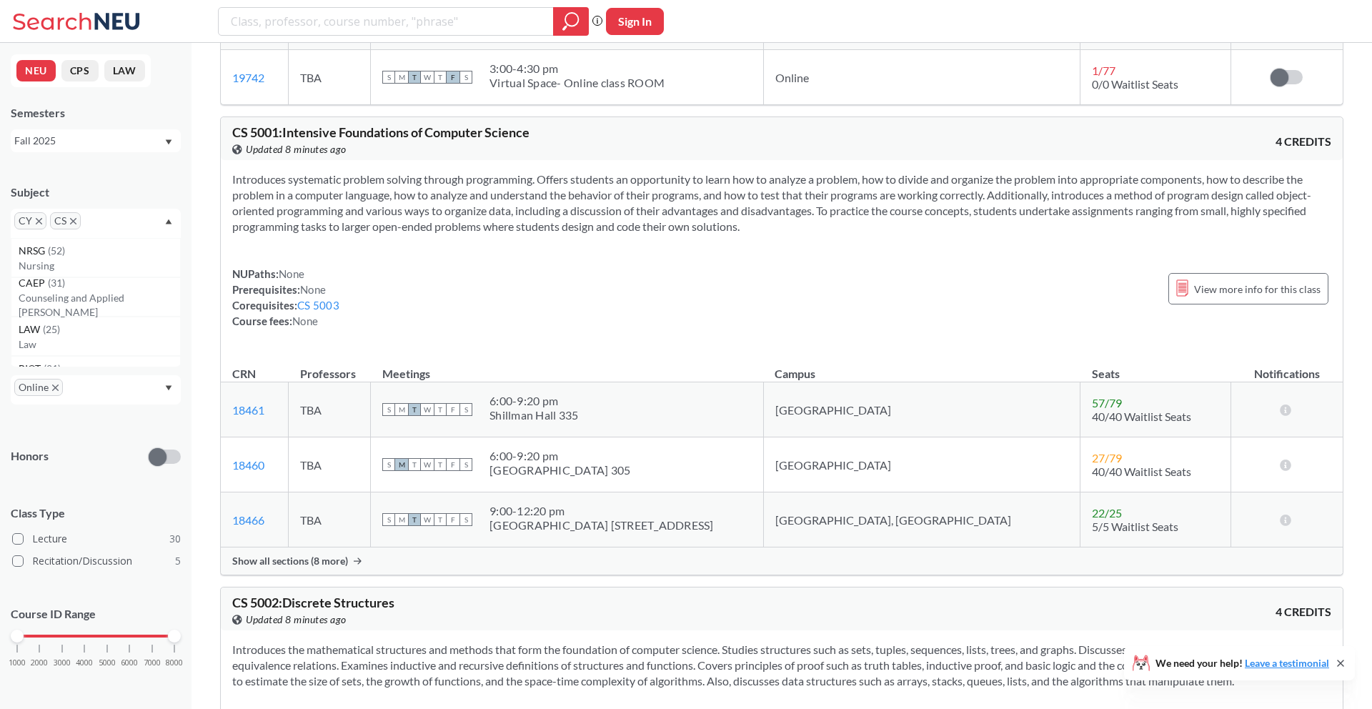
click at [40, 222] on icon "X to remove pill" at bounding box center [39, 221] width 6 height 6
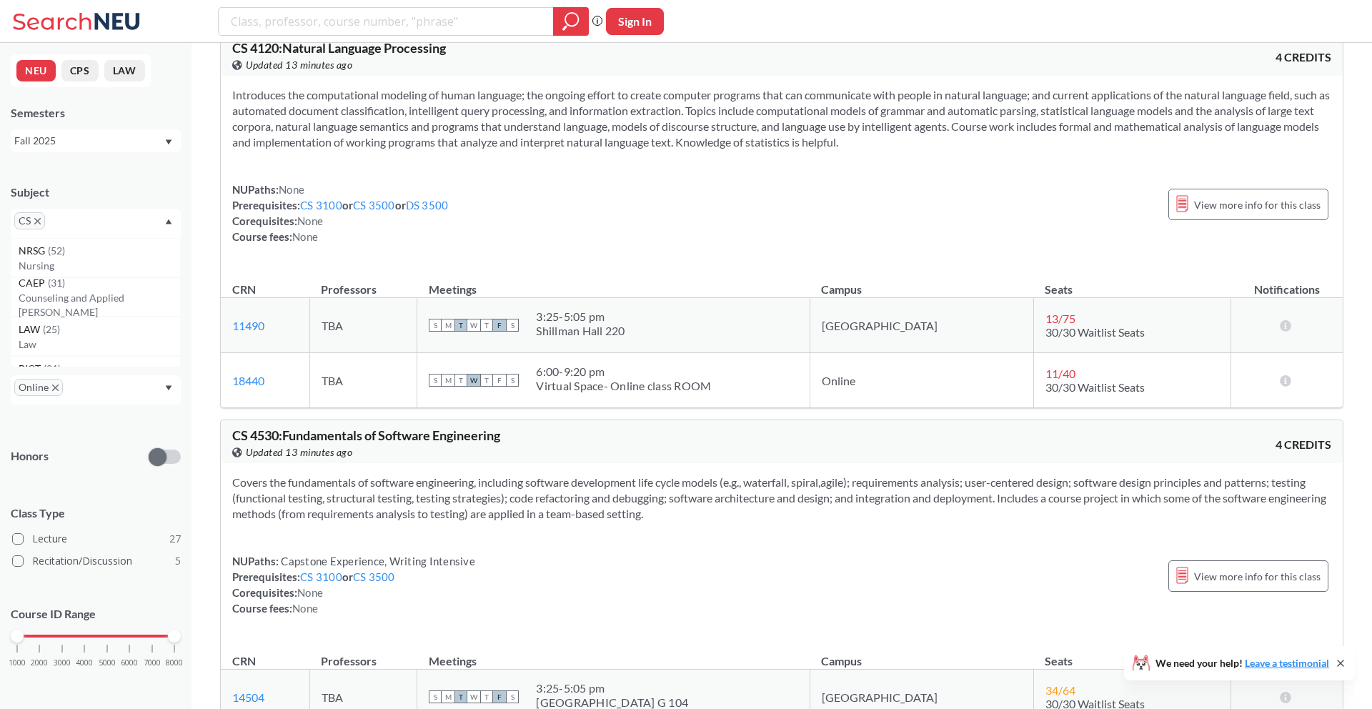
scroll to position [1996, 0]
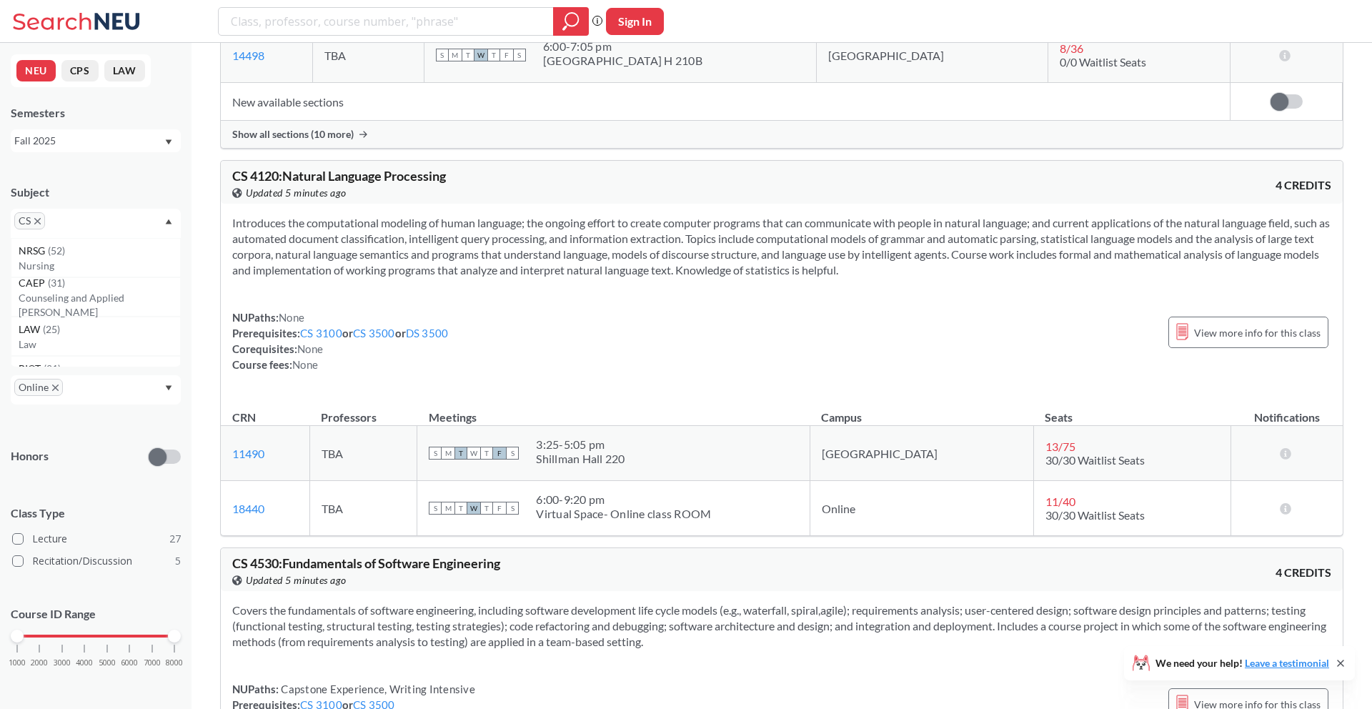
click at [41, 222] on span "CS" at bounding box center [29, 220] width 31 height 17
click at [36, 222] on icon "X to remove pill" at bounding box center [37, 221] width 6 height 6
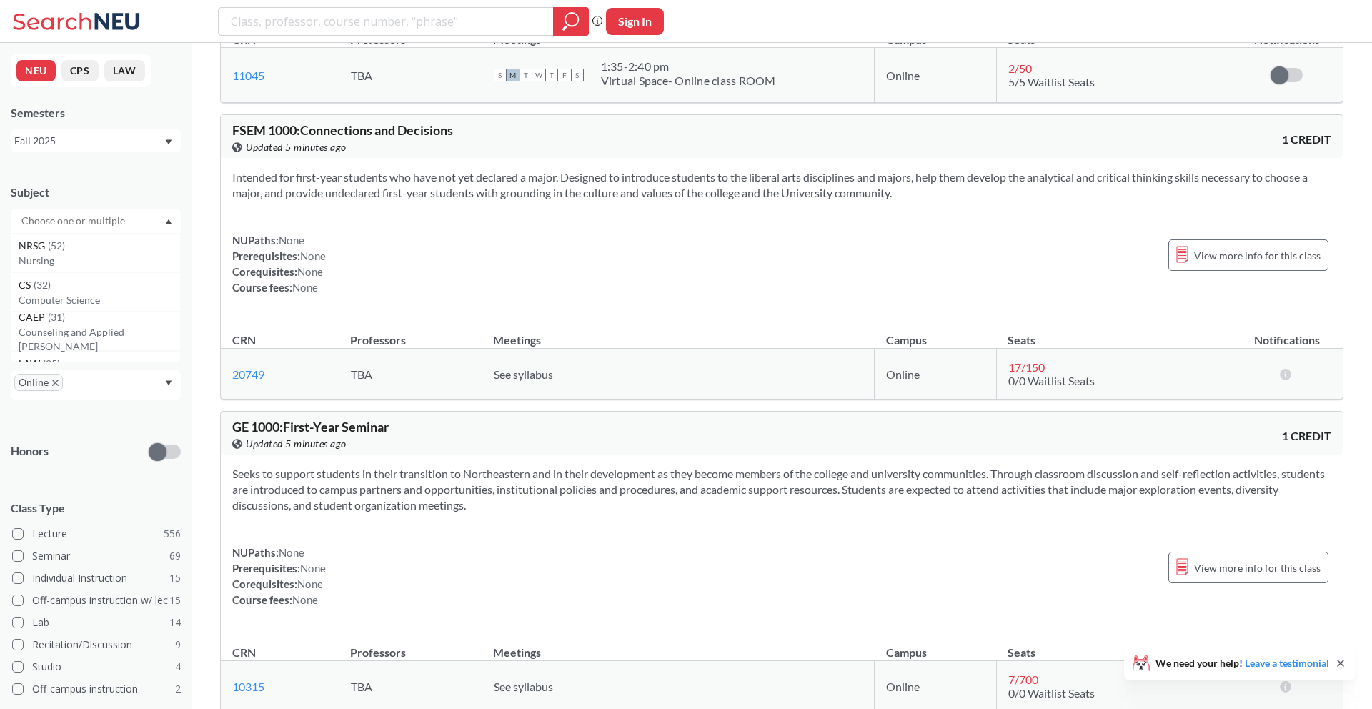
click at [36, 222] on input "text" at bounding box center [74, 220] width 120 height 17
type input "econ"
click at [40, 272] on div "NU Path" at bounding box center [96, 273] width 170 height 16
click at [49, 232] on div "econ" at bounding box center [96, 221] width 170 height 24
click at [54, 270] on div "ECON ( 3 ) Economics" at bounding box center [96, 252] width 170 height 39
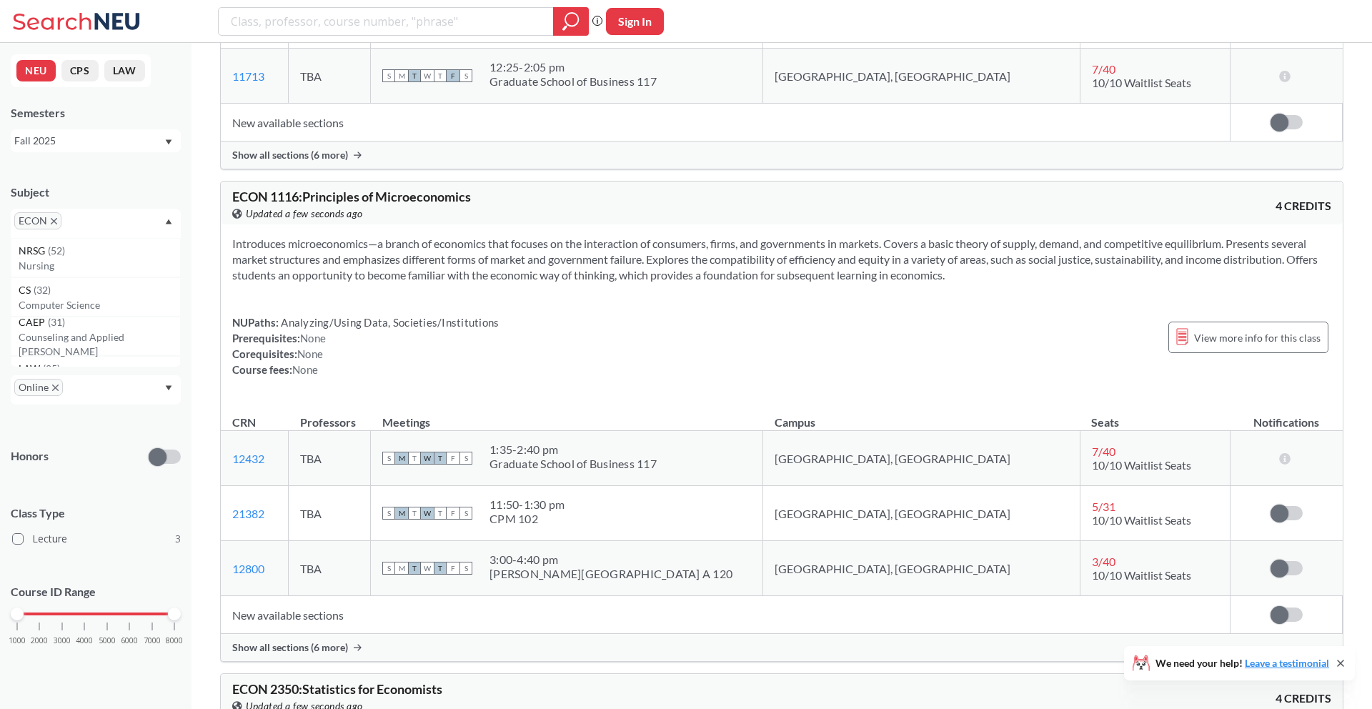
scroll to position [439, 0]
click at [306, 652] on span "Show all sections (6 more)" at bounding box center [290, 646] width 116 height 13
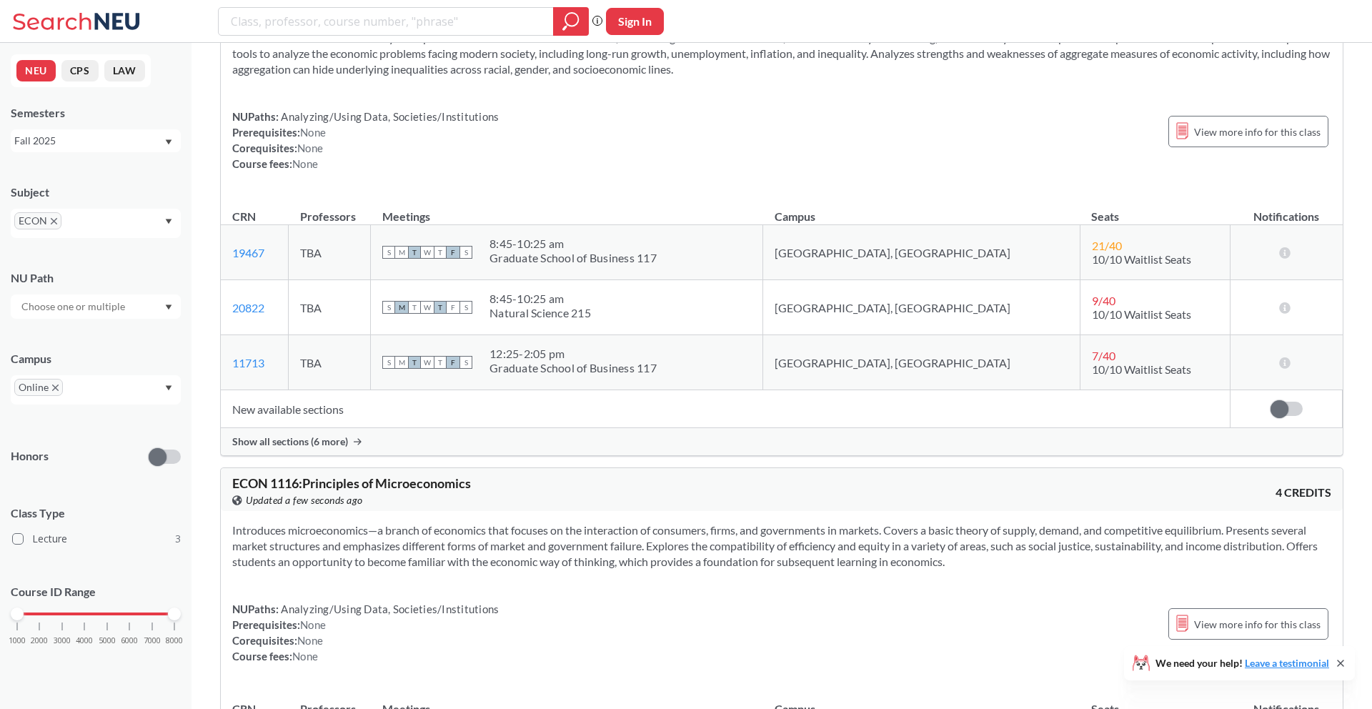
scroll to position [149, 0]
click at [291, 442] on span "Show all sections (6 more)" at bounding box center [290, 443] width 116 height 13
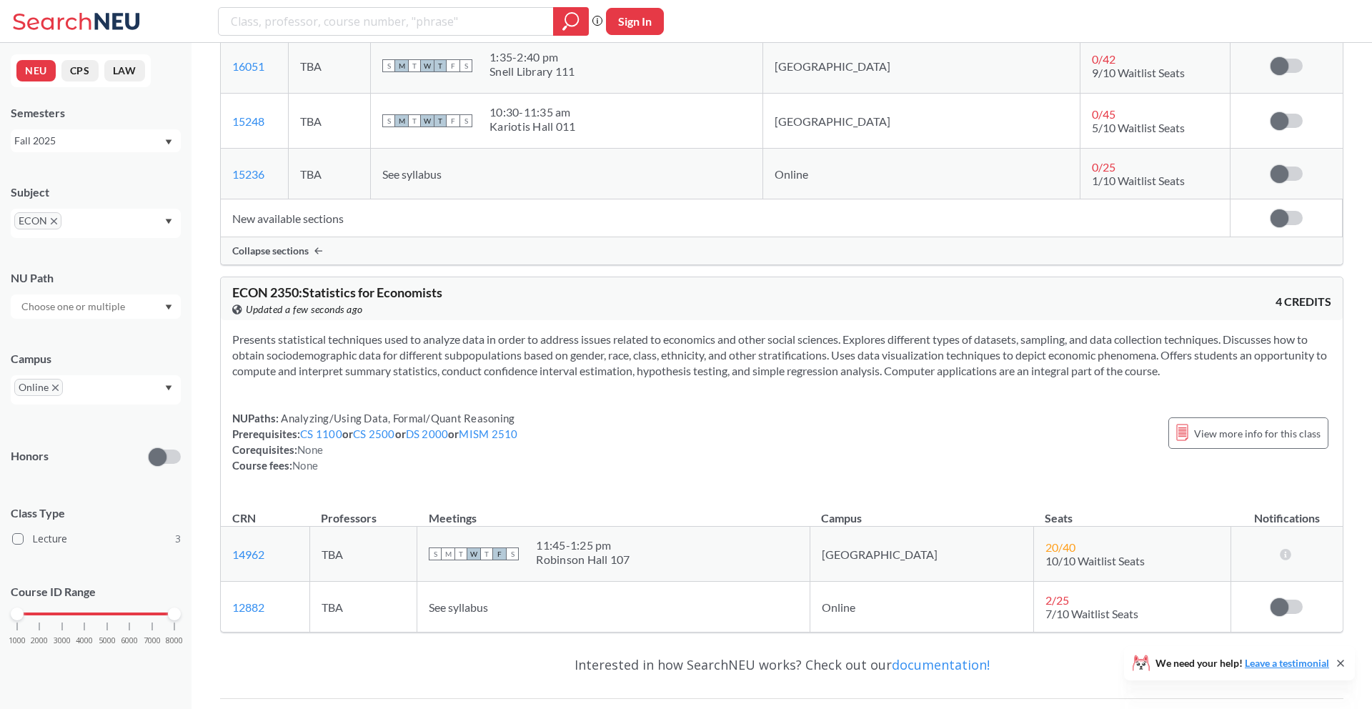
scroll to position [1639, 0]
